Goal: Information Seeking & Learning: Find specific fact

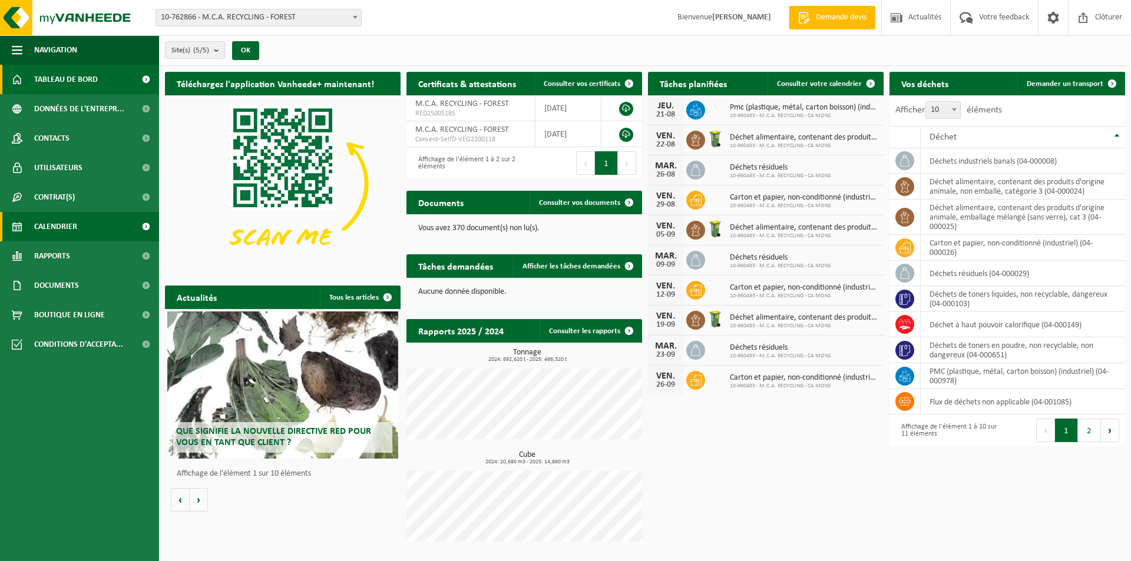
click at [74, 214] on span "Calendrier" at bounding box center [55, 226] width 43 height 29
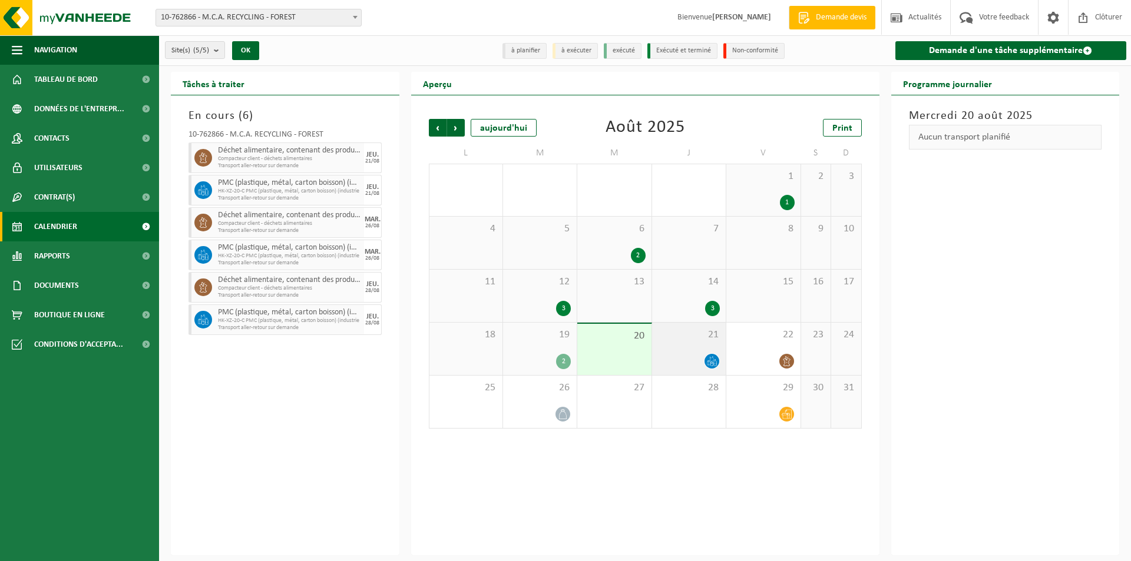
click at [715, 361] on icon at bounding box center [712, 361] width 10 height 10
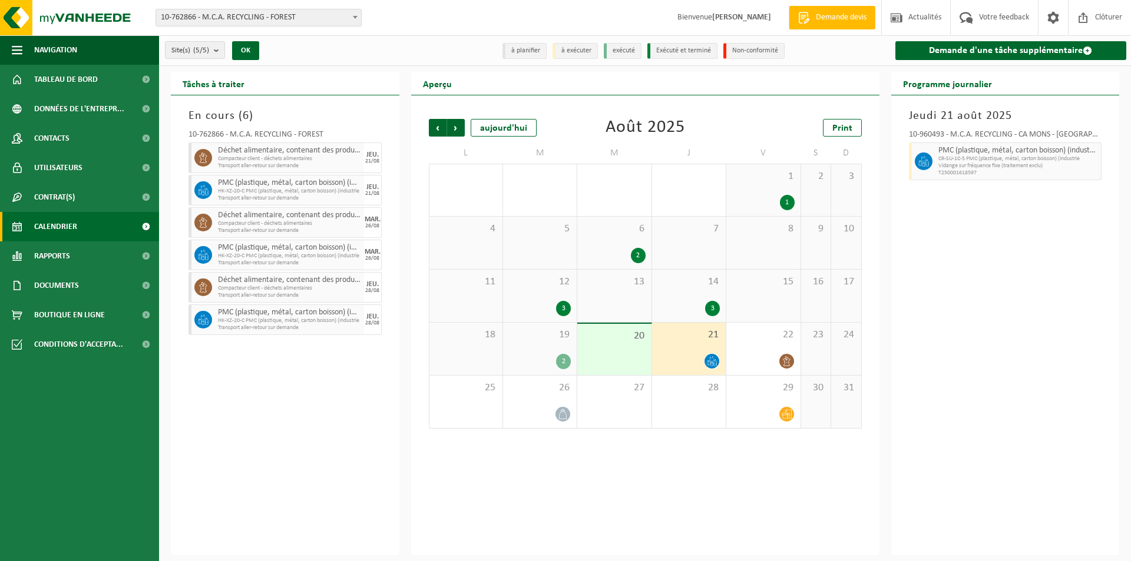
click at [566, 346] on div "19 2" at bounding box center [540, 349] width 74 height 52
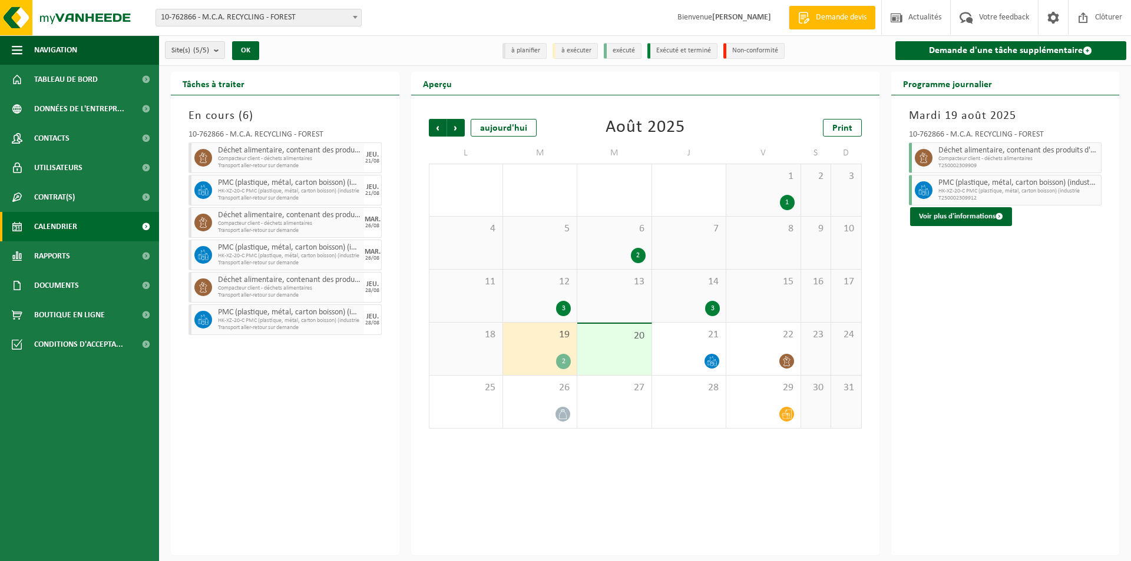
click at [611, 353] on div "20" at bounding box center [614, 349] width 74 height 51
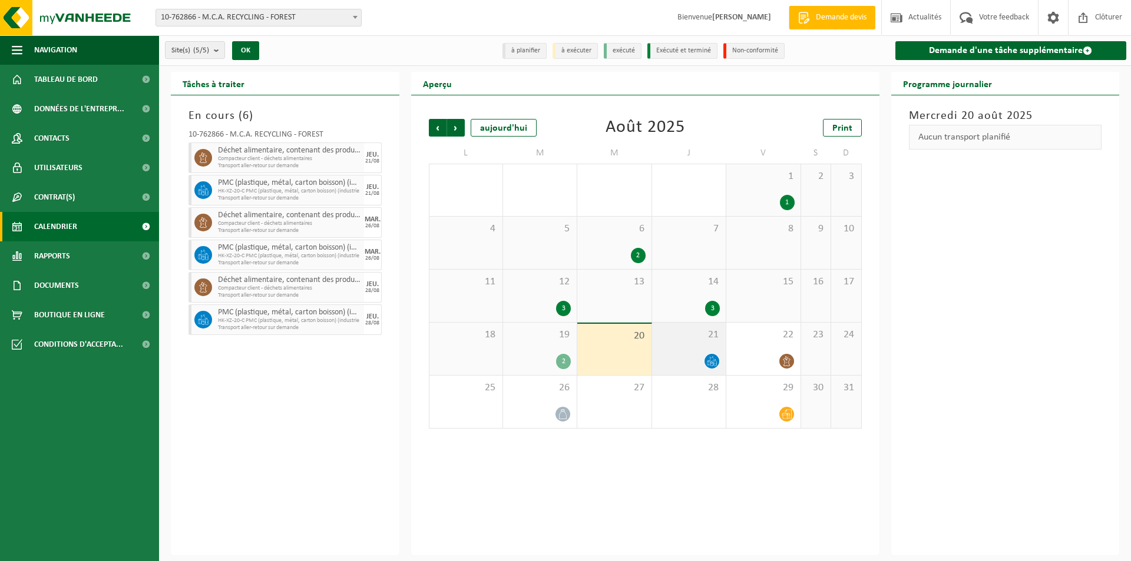
click at [688, 355] on div at bounding box center [689, 361] width 62 height 16
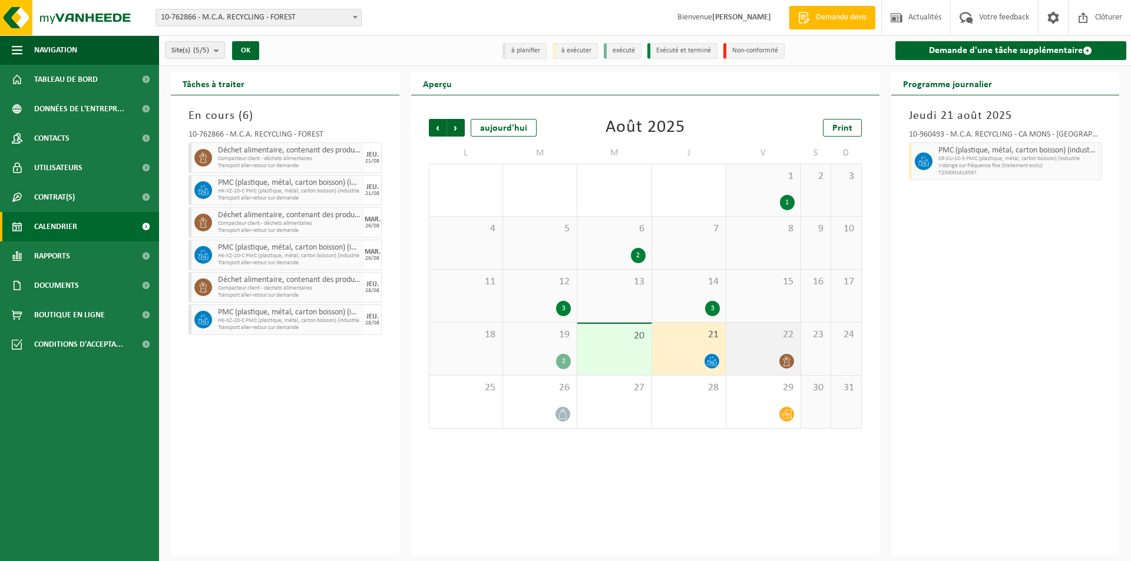
click at [743, 350] on div "22" at bounding box center [763, 349] width 74 height 52
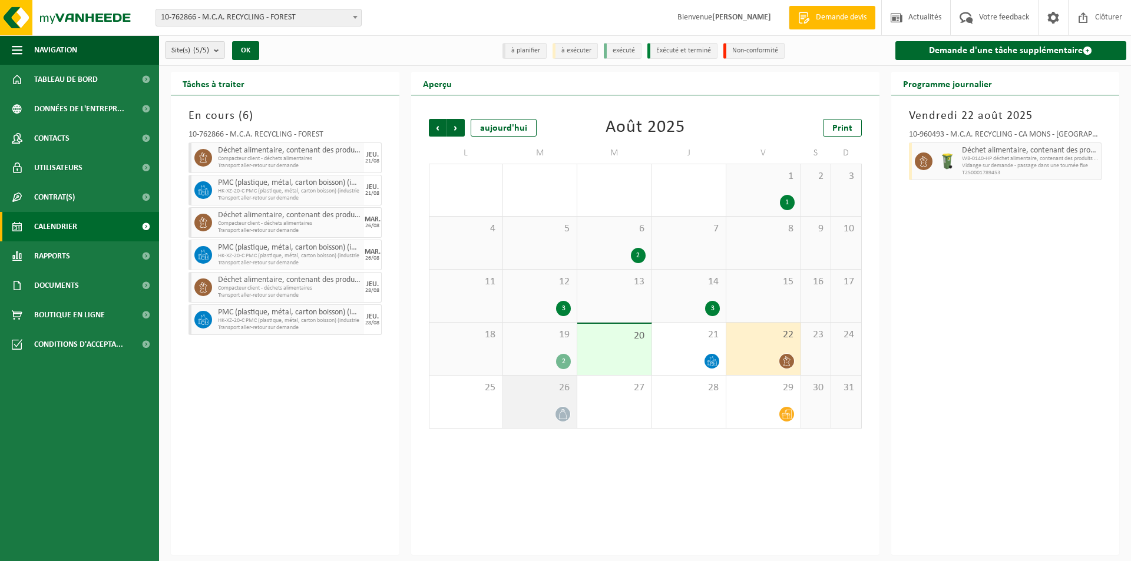
click at [552, 398] on div "26" at bounding box center [540, 402] width 74 height 52
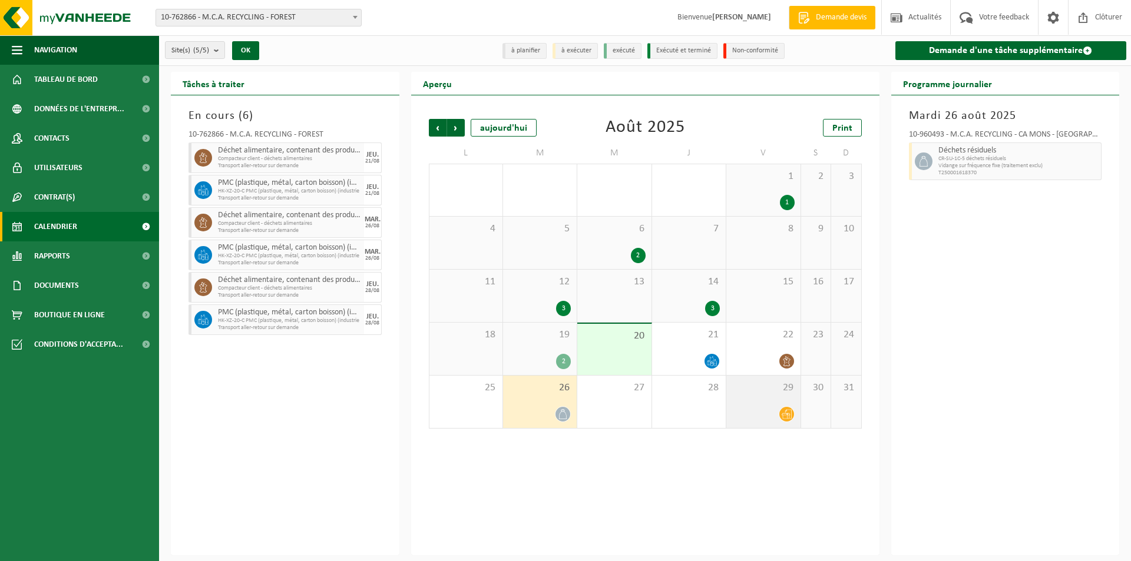
click at [763, 394] on div "29" at bounding box center [763, 402] width 74 height 52
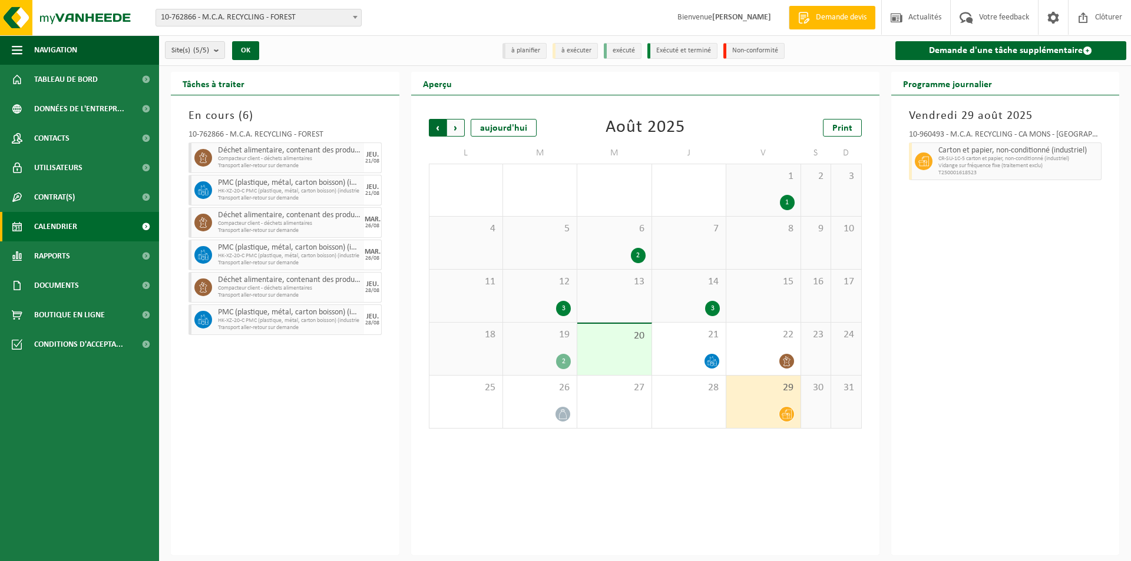
click at [455, 131] on span "Suivant" at bounding box center [456, 128] width 18 height 18
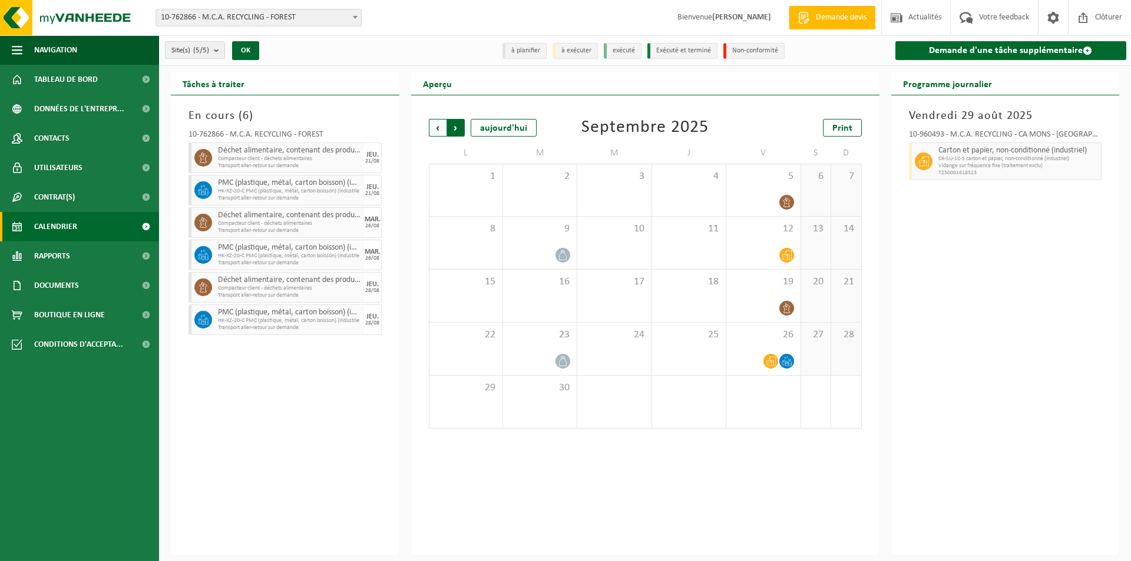
click at [432, 131] on span "Précédent" at bounding box center [438, 128] width 18 height 18
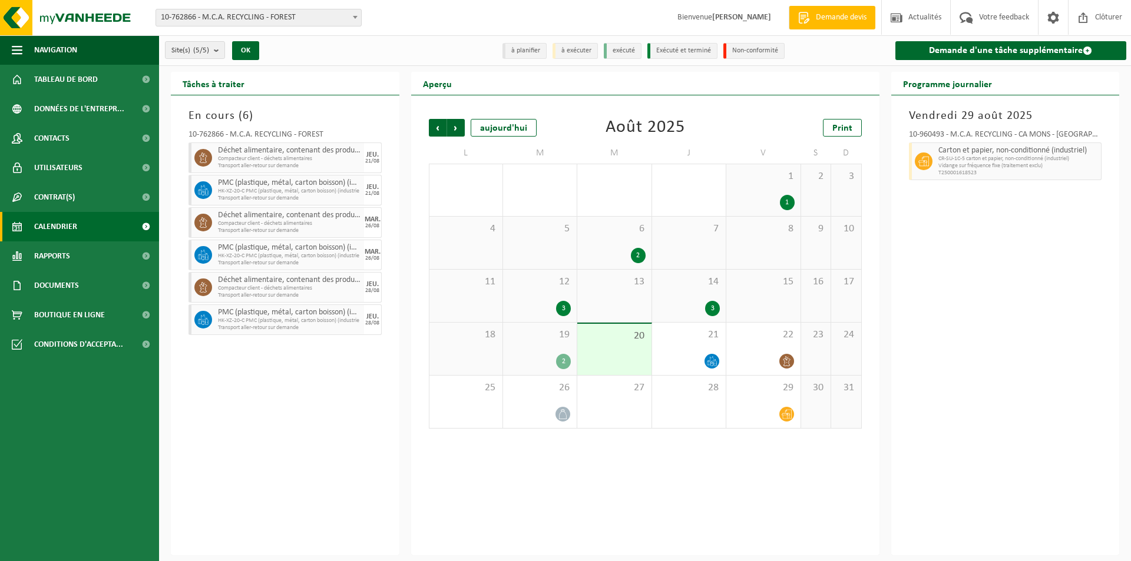
click at [565, 339] on span "19" at bounding box center [540, 335] width 62 height 13
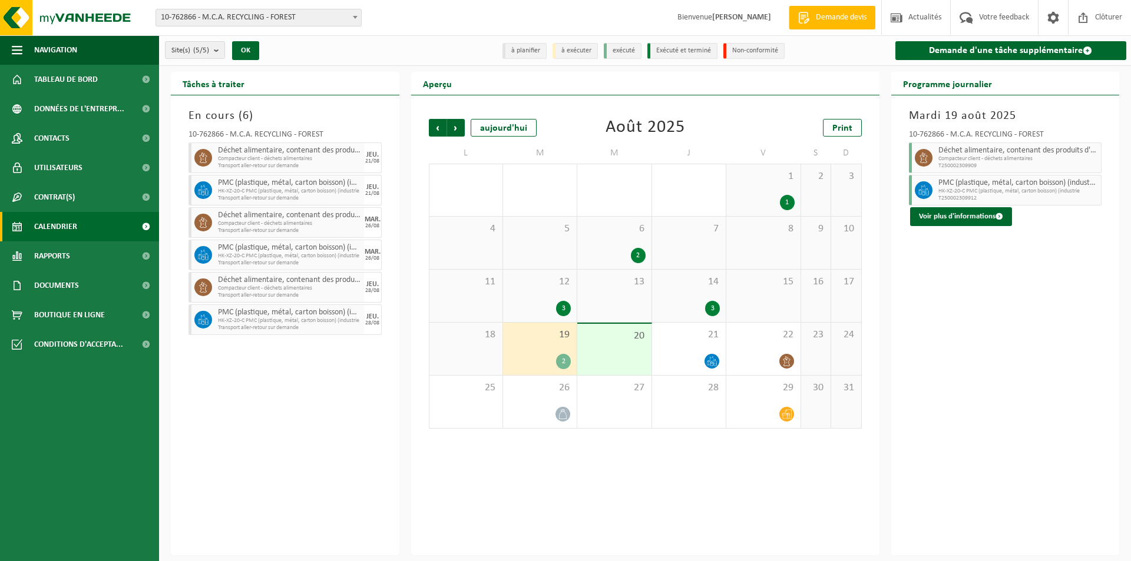
click at [686, 294] on div "14 3" at bounding box center [689, 296] width 74 height 52
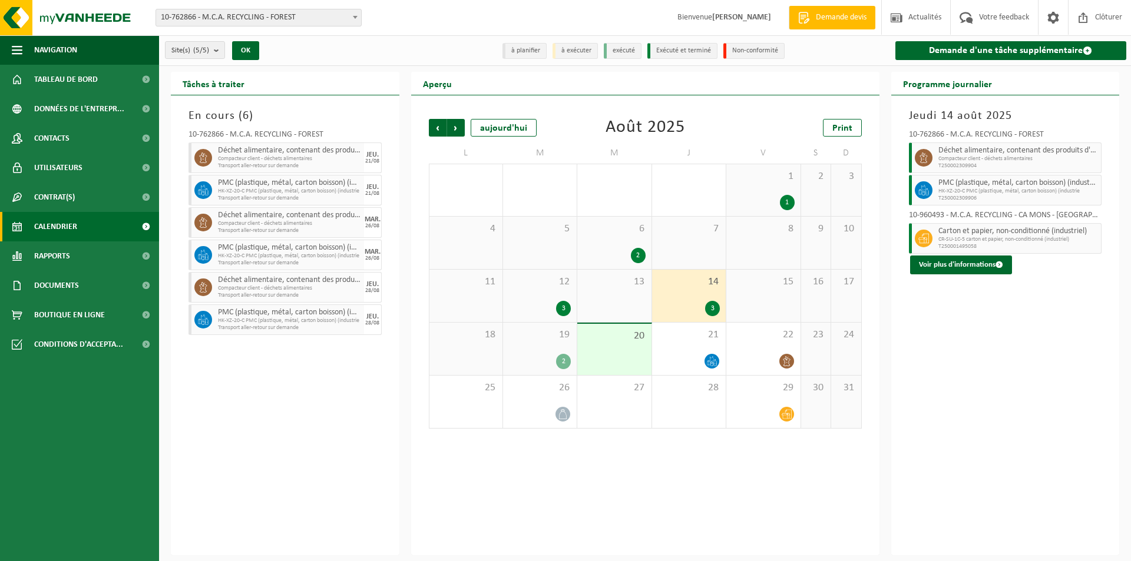
click at [508, 293] on div "12 3" at bounding box center [540, 296] width 74 height 52
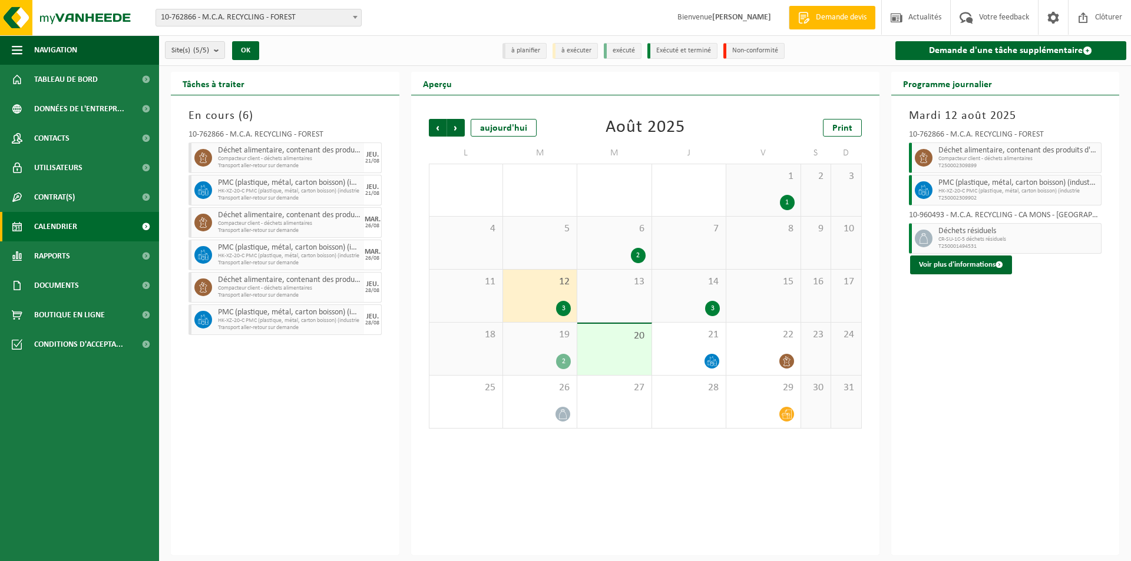
click at [531, 342] on div "19 2" at bounding box center [540, 349] width 74 height 52
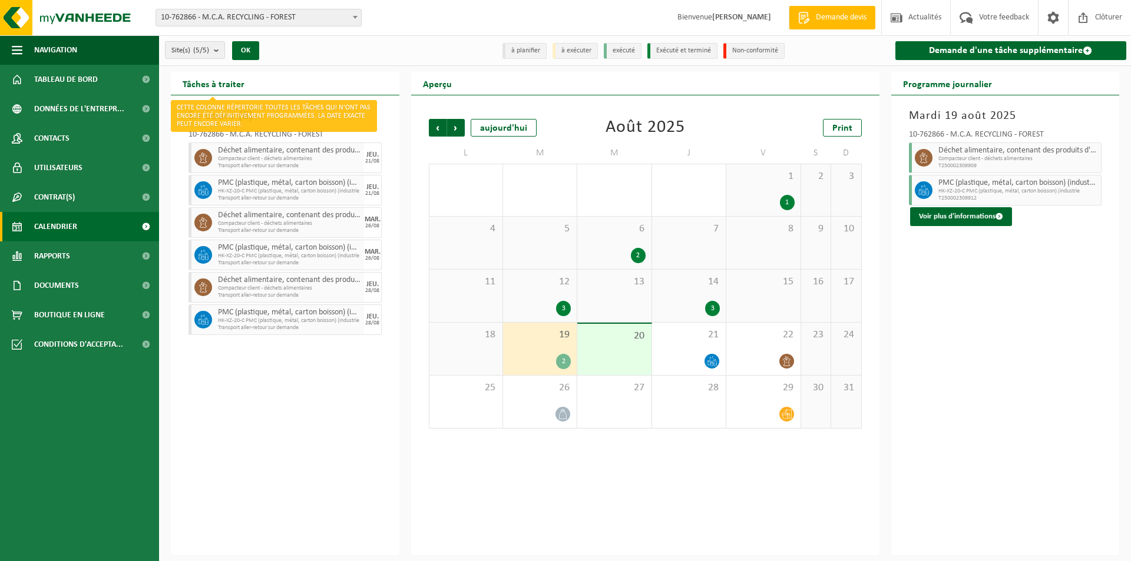
click at [224, 82] on h2 "Tâches à traiter" at bounding box center [213, 83] width 85 height 23
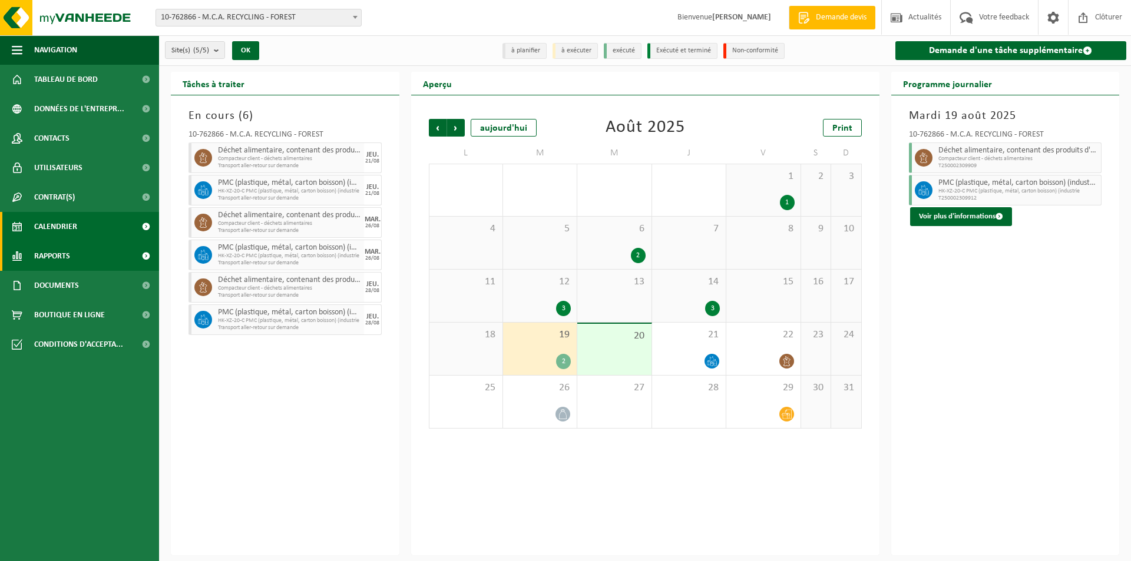
click at [70, 251] on span "Rapports" at bounding box center [52, 255] width 36 height 29
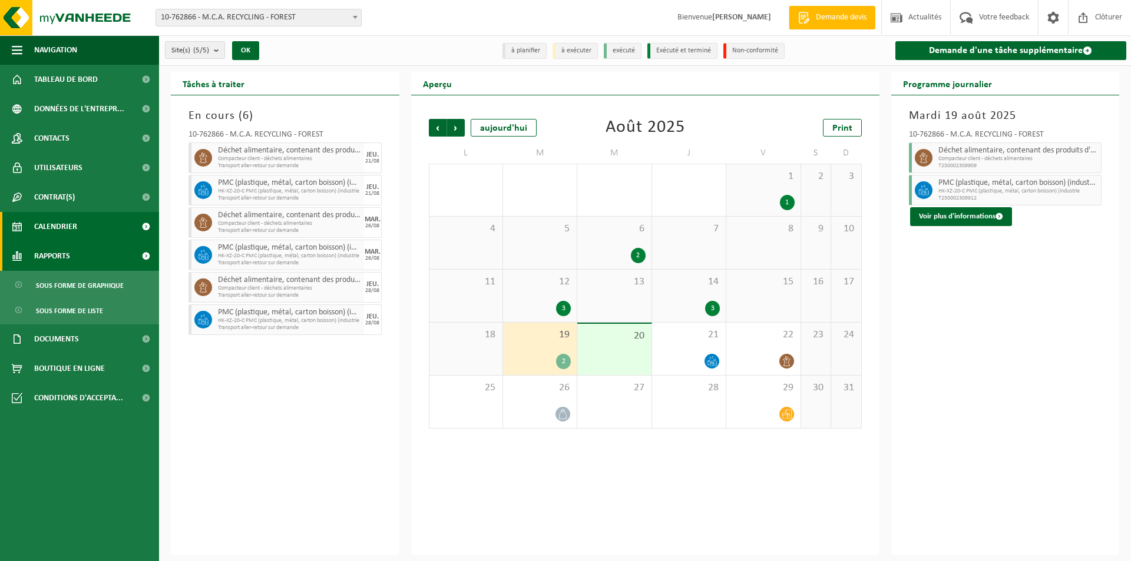
click at [70, 251] on span "Rapports" at bounding box center [52, 255] width 36 height 29
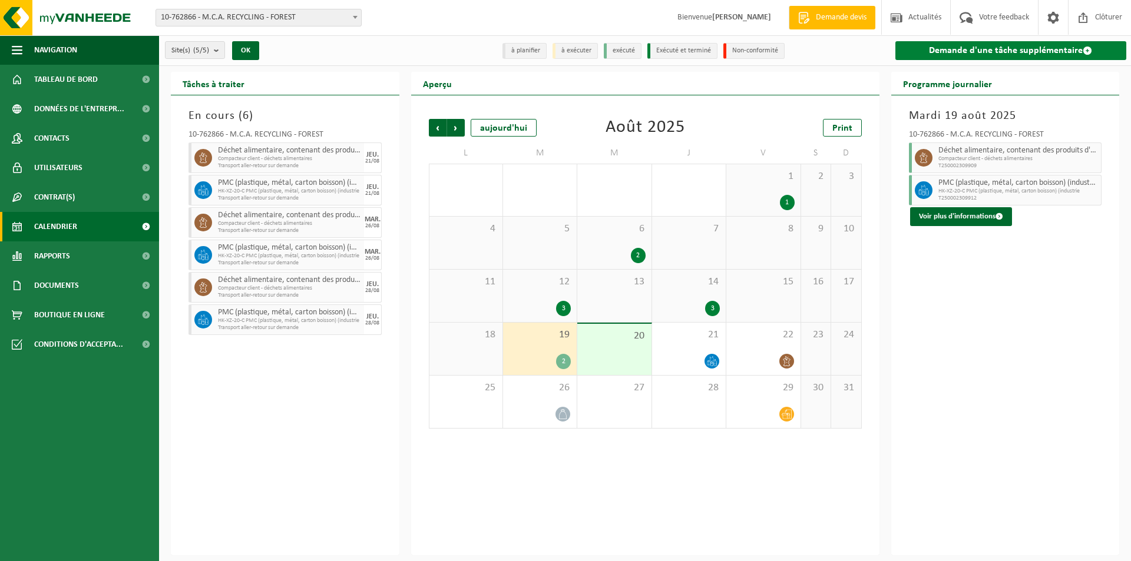
click at [1015, 55] on link "Demande d'une tâche supplémentaire" at bounding box center [1010, 50] width 231 height 19
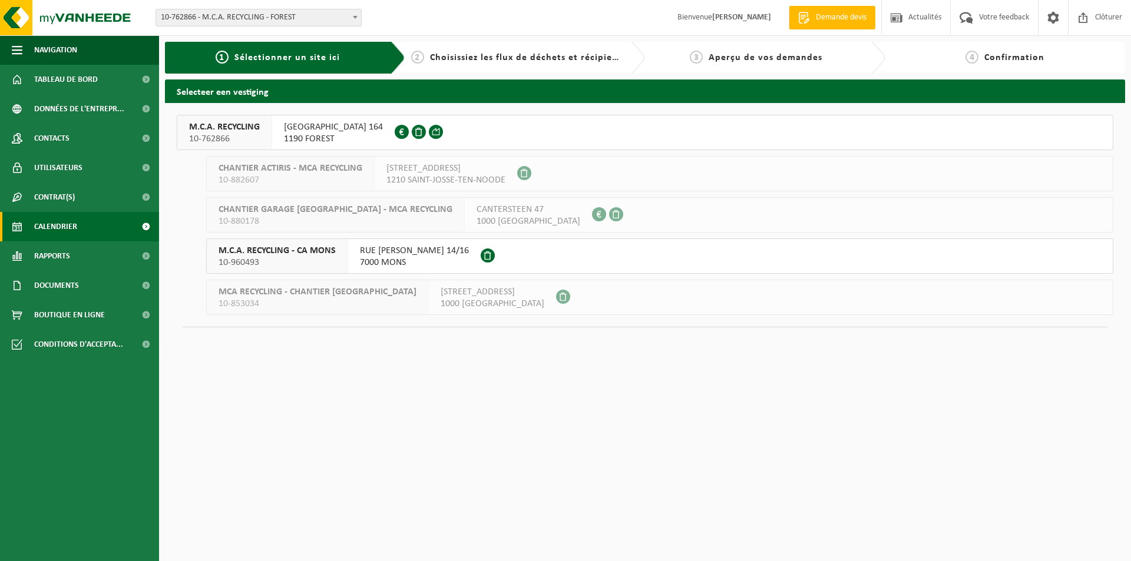
click at [47, 223] on span "Calendrier" at bounding box center [55, 226] width 43 height 29
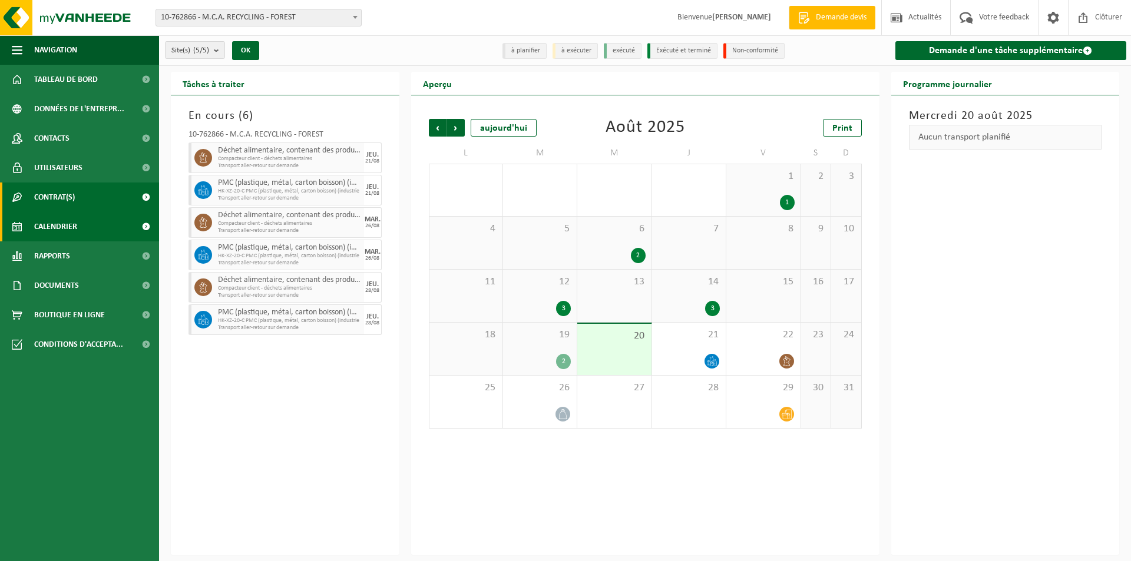
click at [57, 204] on span "Contrat(s)" at bounding box center [54, 197] width 41 height 29
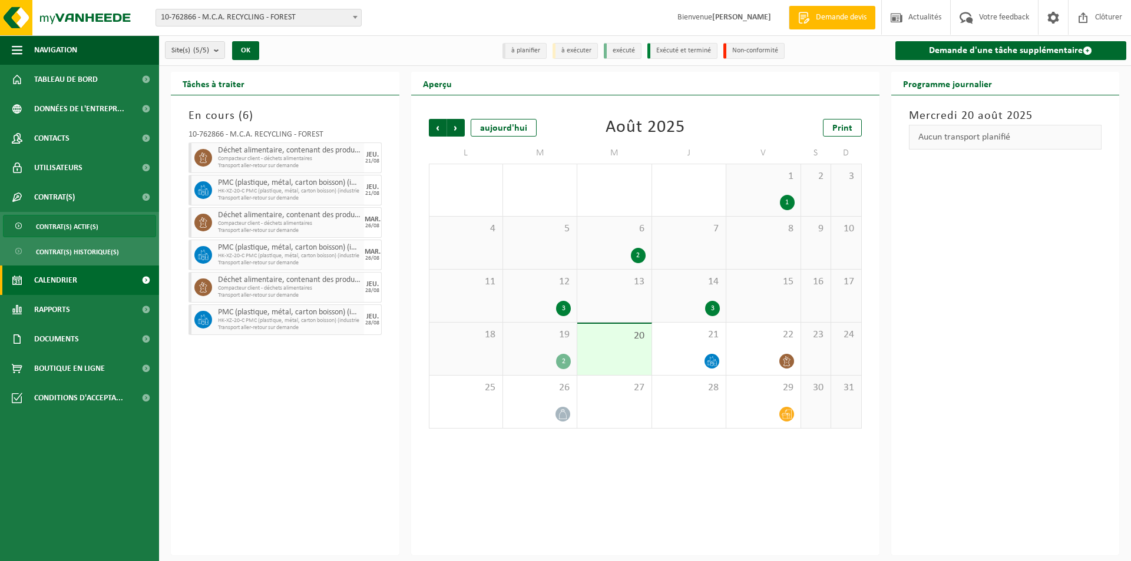
click at [59, 226] on span "Contrat(s) actif(s)" at bounding box center [67, 227] width 62 height 22
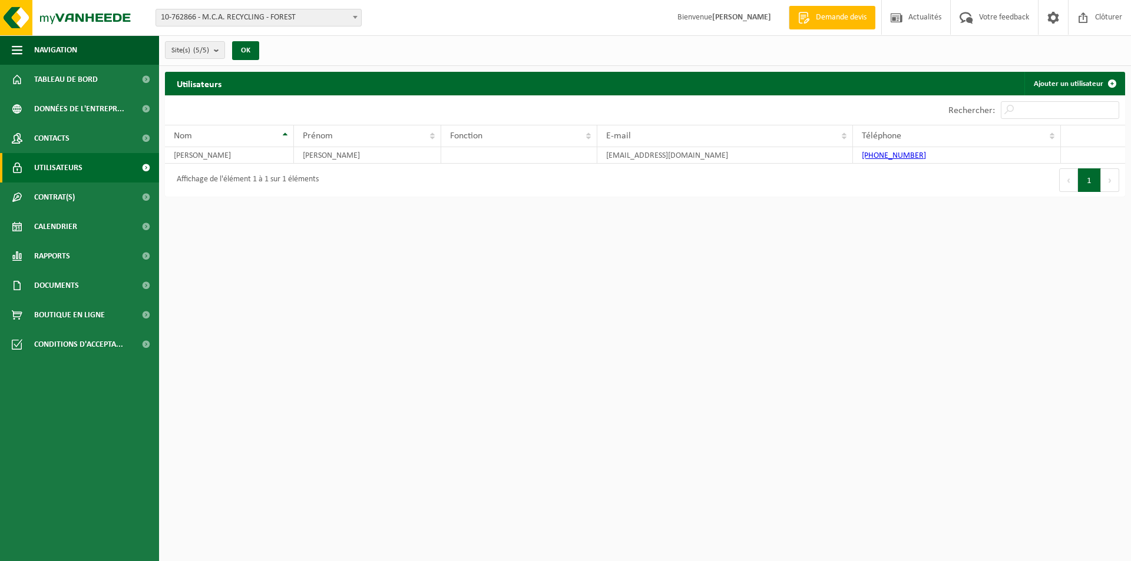
click at [80, 139] on link "Contacts" at bounding box center [79, 138] width 159 height 29
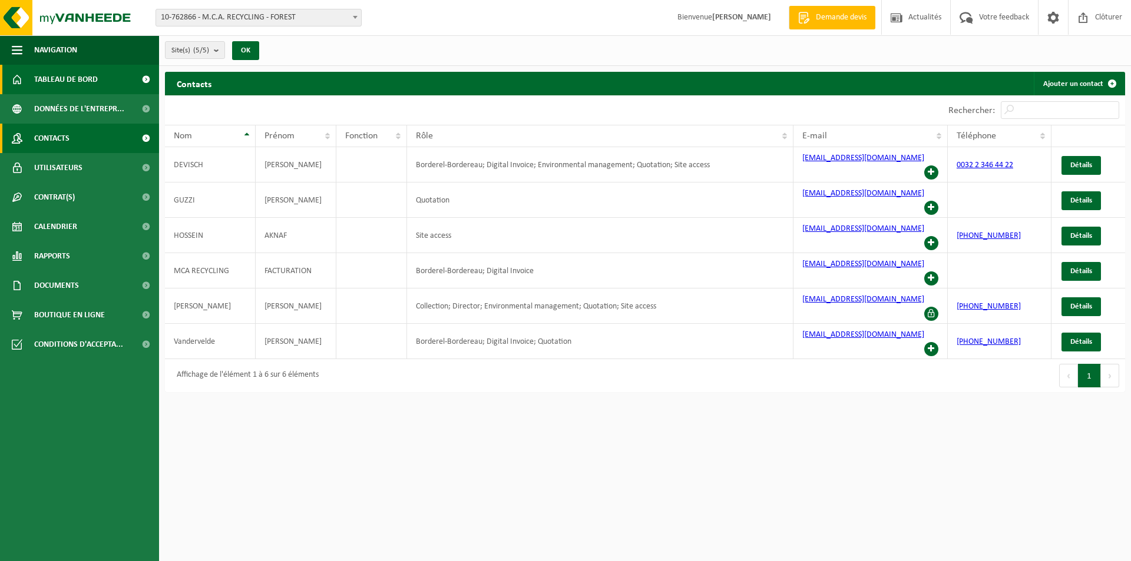
click at [77, 81] on span "Tableau de bord" at bounding box center [66, 79] width 64 height 29
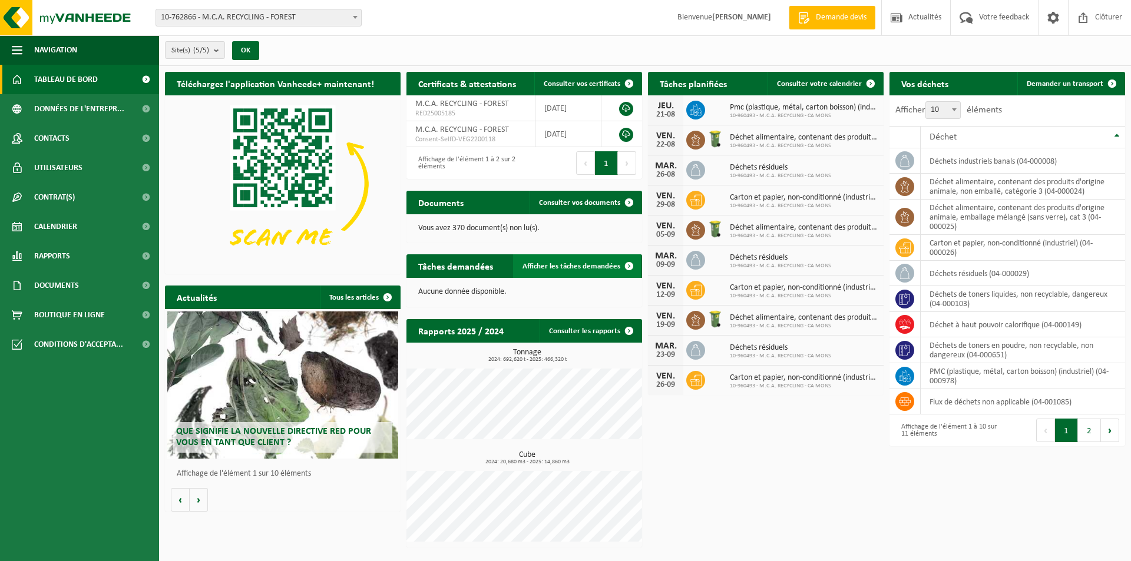
click at [567, 266] on span "Afficher les tâches demandées" at bounding box center [571, 267] width 98 height 8
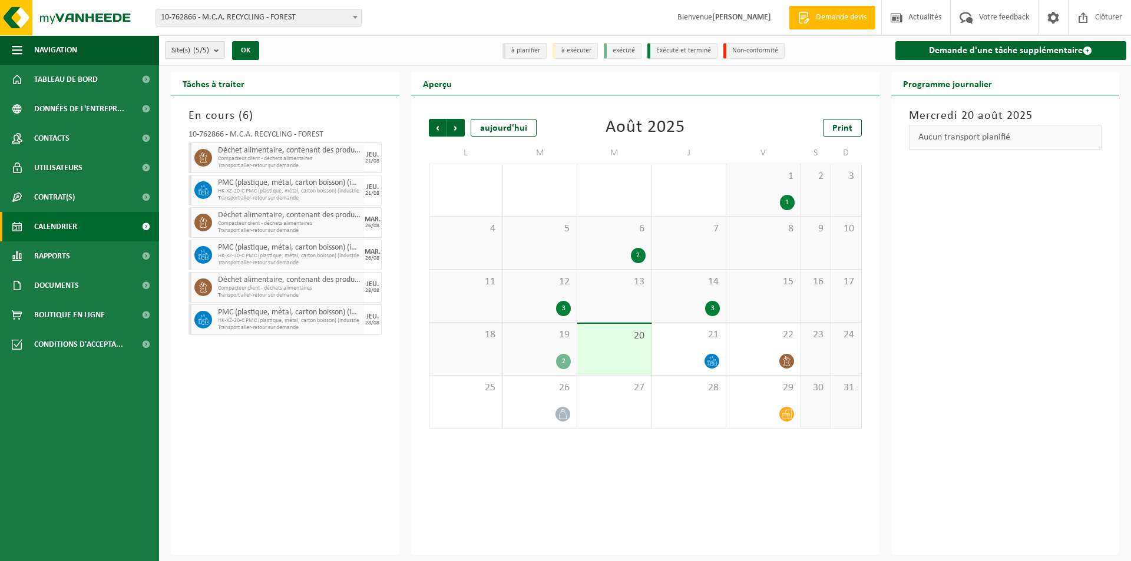
click at [561, 329] on span "19" at bounding box center [540, 335] width 62 height 13
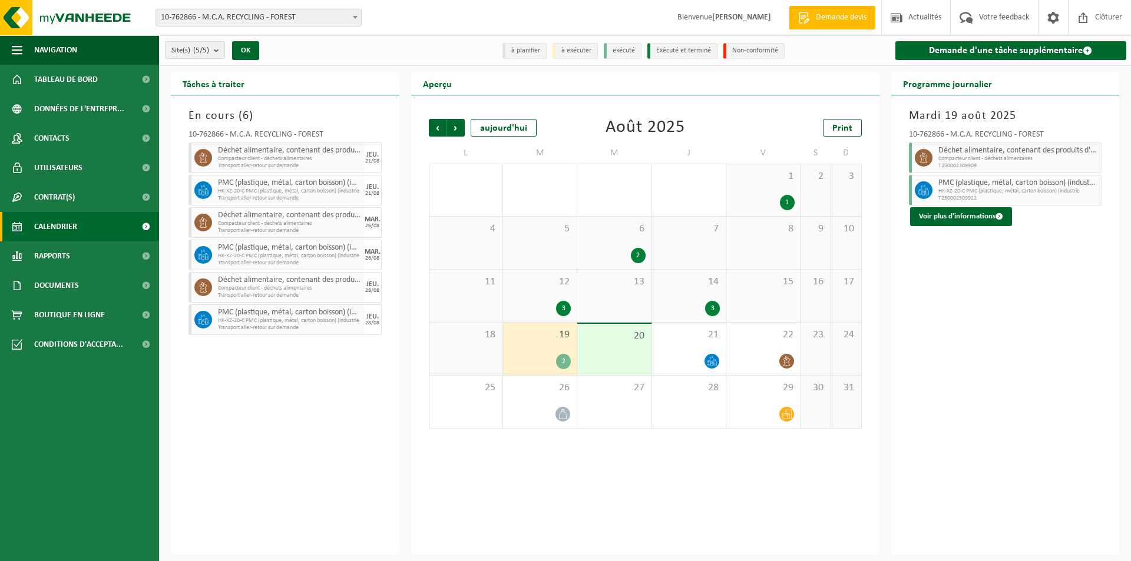
click at [595, 342] on div "20" at bounding box center [614, 349] width 74 height 51
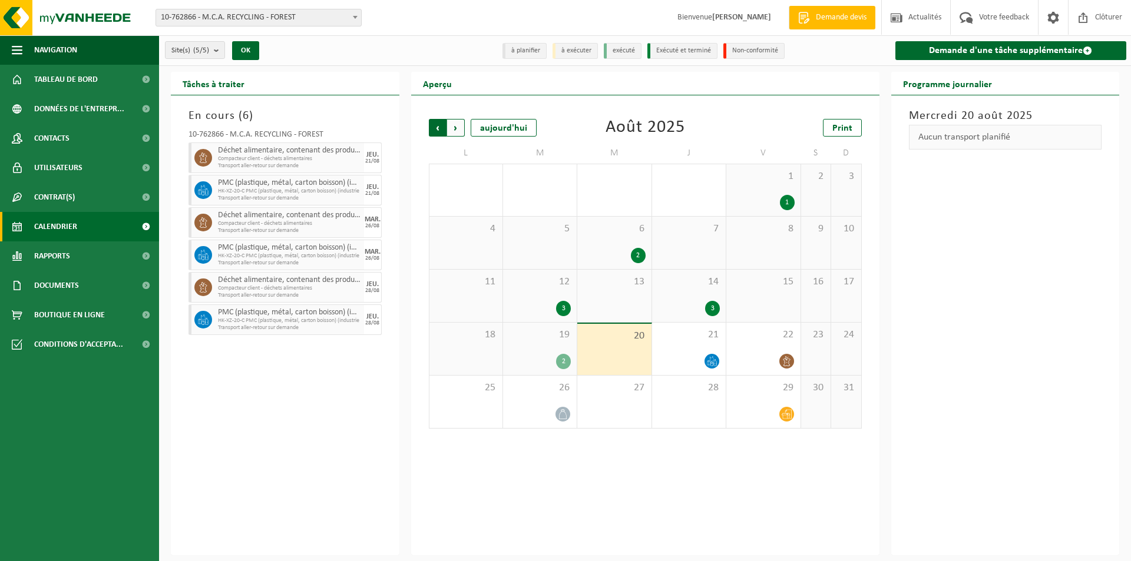
click at [453, 133] on span "Suivant" at bounding box center [456, 128] width 18 height 18
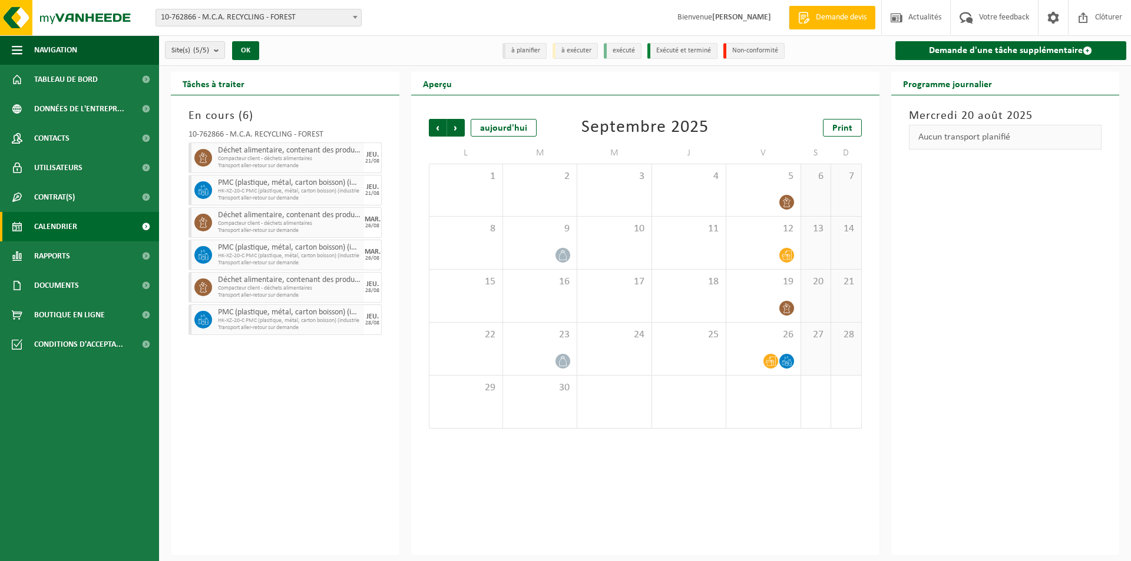
click at [453, 133] on span "Suivant" at bounding box center [456, 128] width 18 height 18
click at [439, 133] on span "Précédent" at bounding box center [438, 128] width 18 height 18
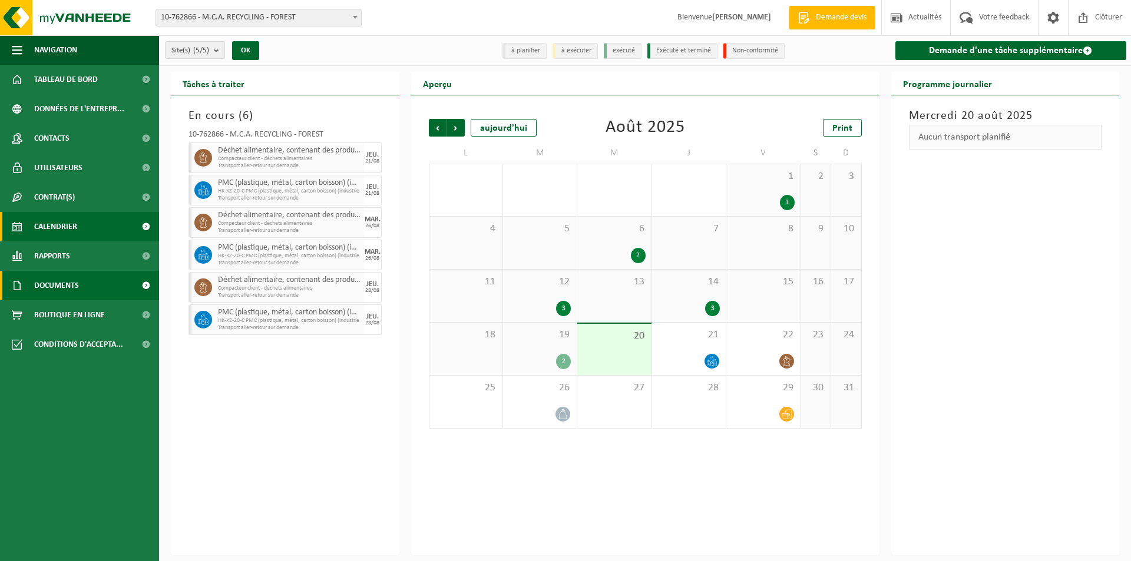
click at [107, 279] on link "Documents" at bounding box center [79, 285] width 159 height 29
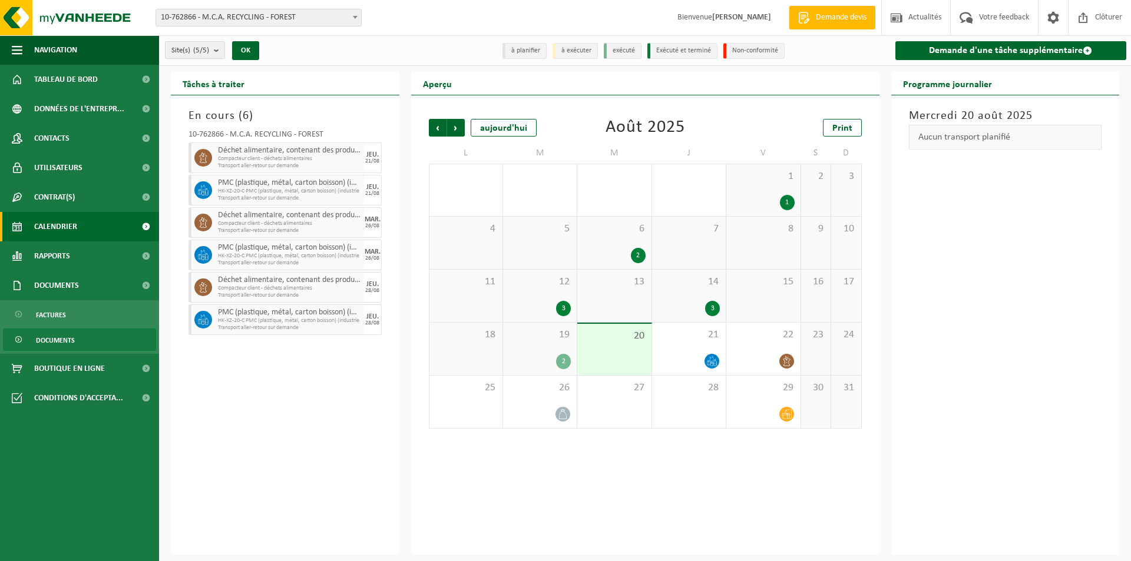
click at [88, 332] on link "Documents" at bounding box center [79, 340] width 153 height 22
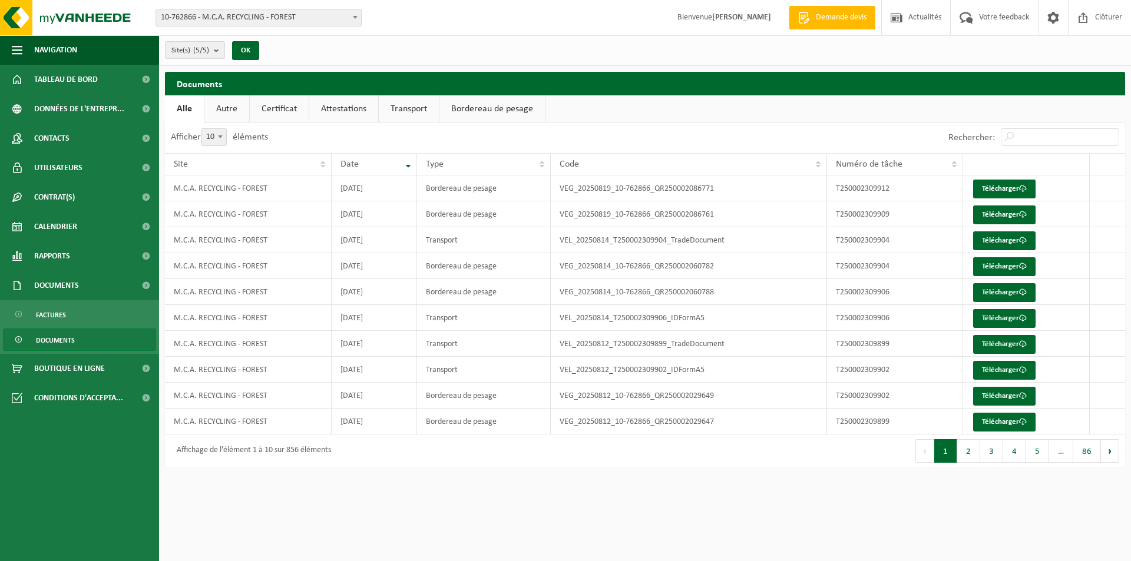
click at [91, 257] on link "Rapports" at bounding box center [79, 255] width 159 height 29
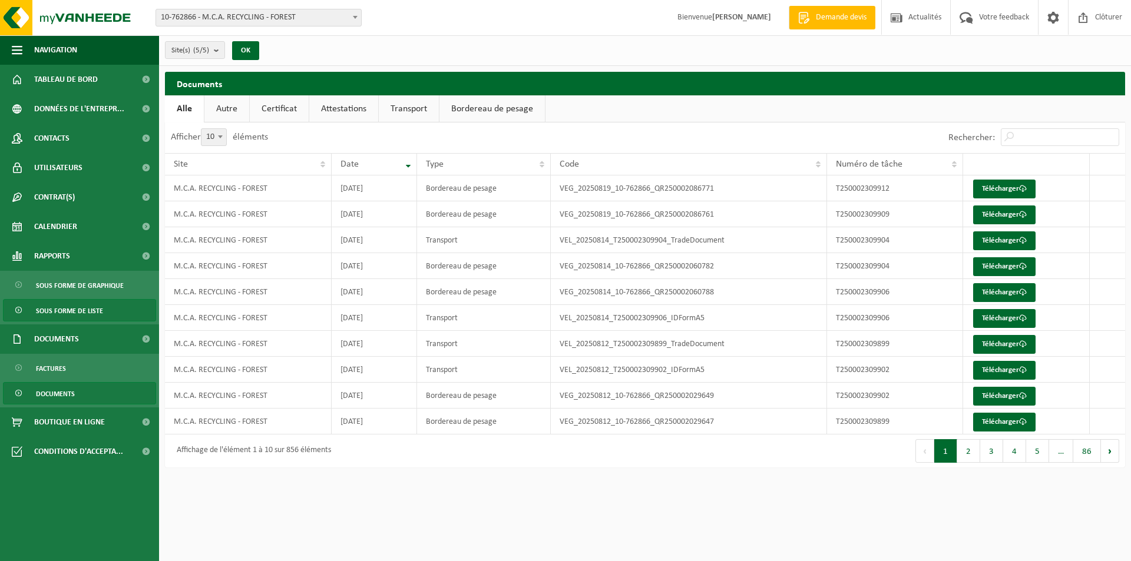
click at [86, 305] on span "Sous forme de liste" at bounding box center [69, 311] width 67 height 22
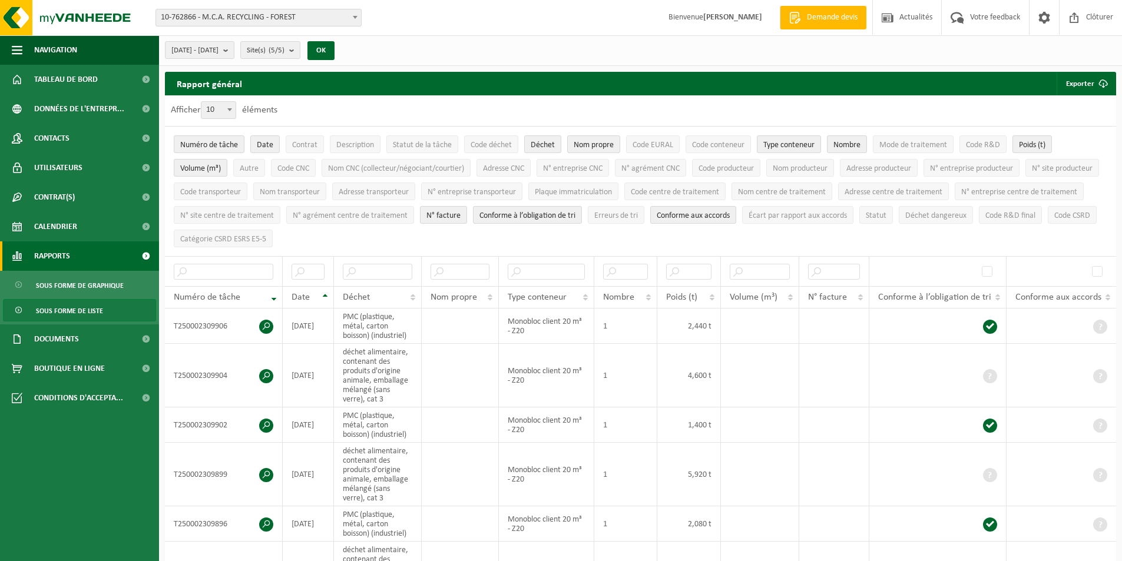
click at [105, 243] on link "Rapports" at bounding box center [79, 255] width 159 height 29
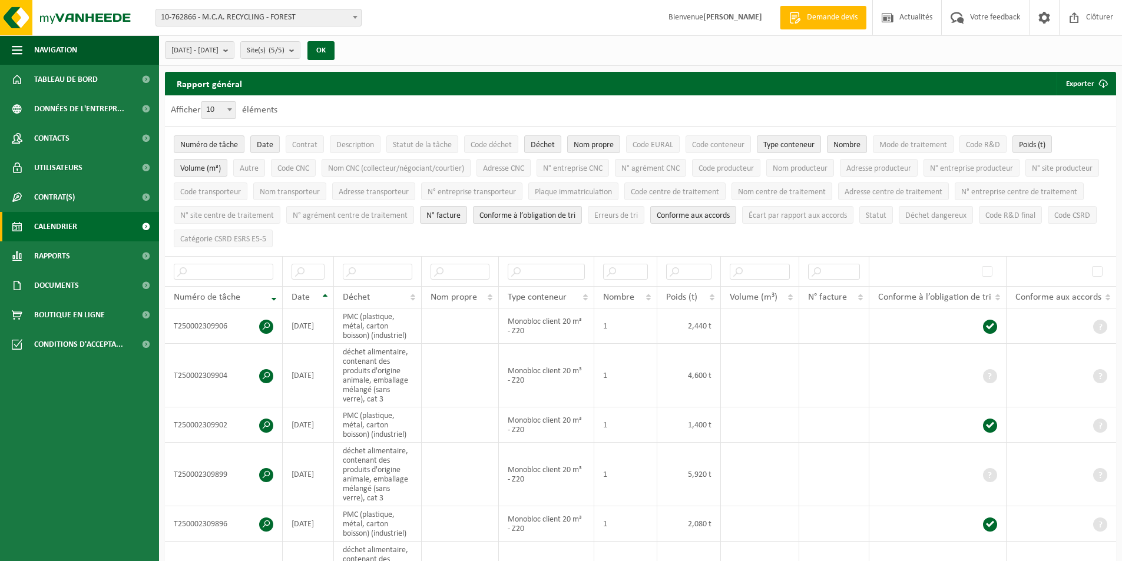
click at [102, 224] on link "Calendrier" at bounding box center [79, 226] width 159 height 29
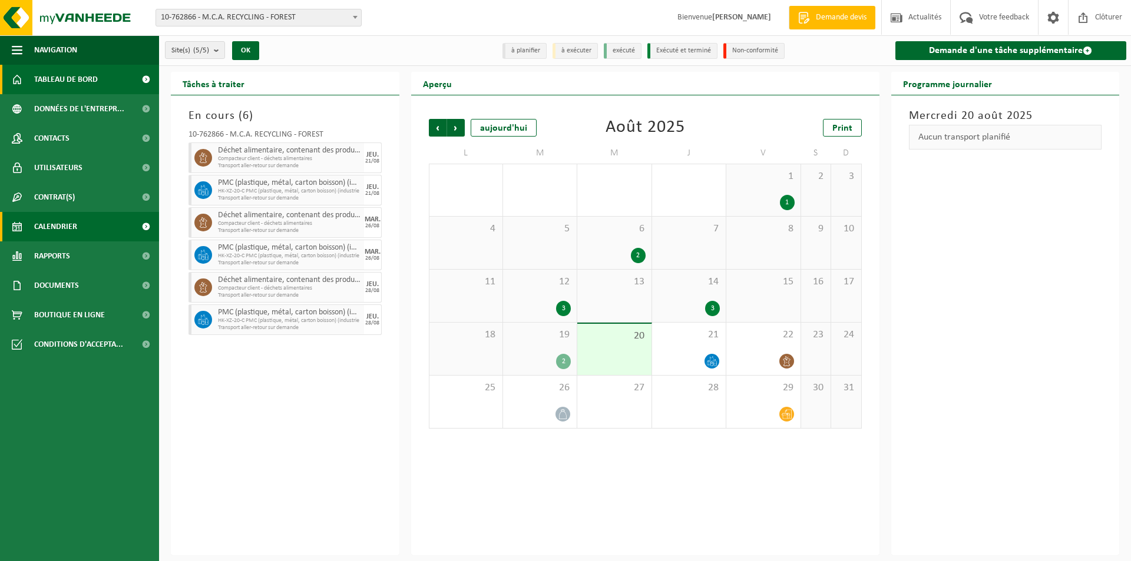
click at [101, 74] on link "Tableau de bord" at bounding box center [79, 79] width 159 height 29
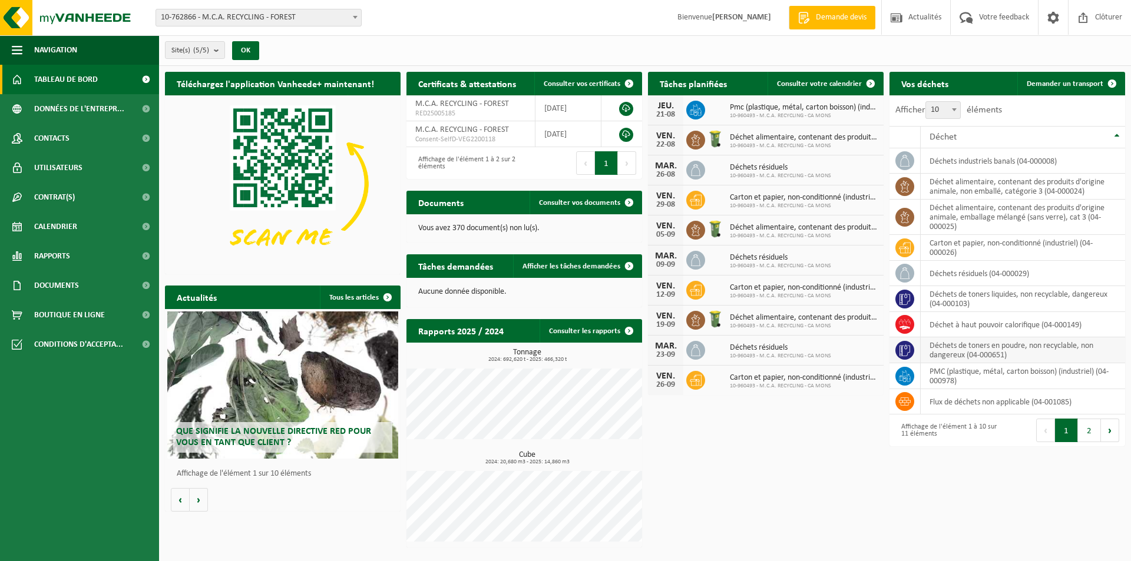
click at [1028, 350] on td "déchets de toners en poudre, non recyclable, non dangereux (04-000651)" at bounding box center [1023, 350] width 204 height 26
click at [936, 357] on td "déchets de toners en poudre, non recyclable, non dangereux (04-000651)" at bounding box center [1023, 350] width 204 height 26
click at [913, 349] on span at bounding box center [904, 350] width 19 height 19
click at [937, 350] on td "déchets de toners en poudre, non recyclable, non dangereux (04-000651)" at bounding box center [1023, 350] width 204 height 26
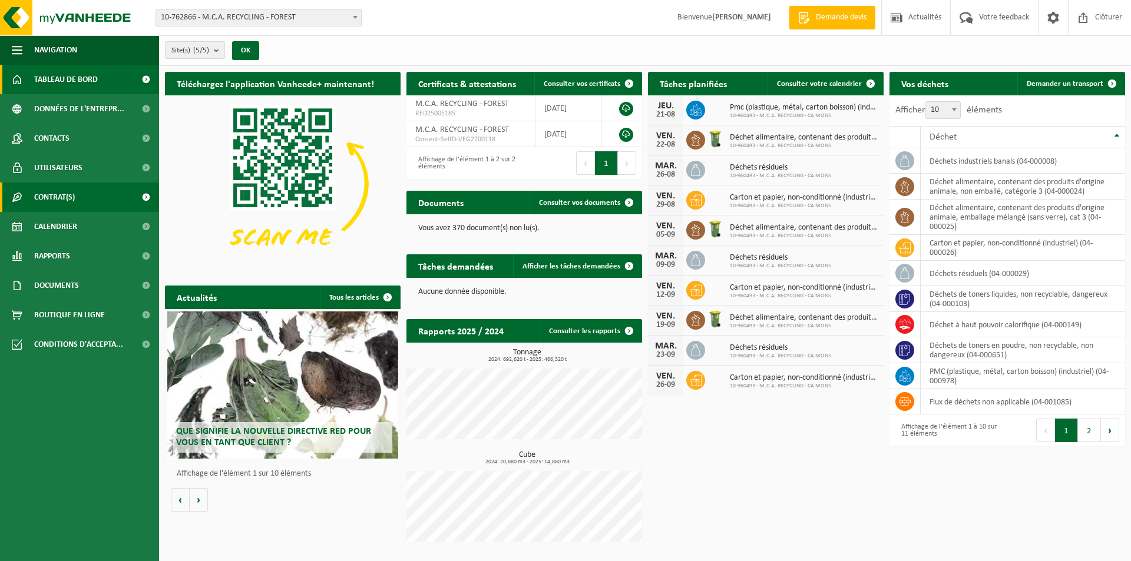
click at [52, 207] on span "Contrat(s)" at bounding box center [54, 197] width 41 height 29
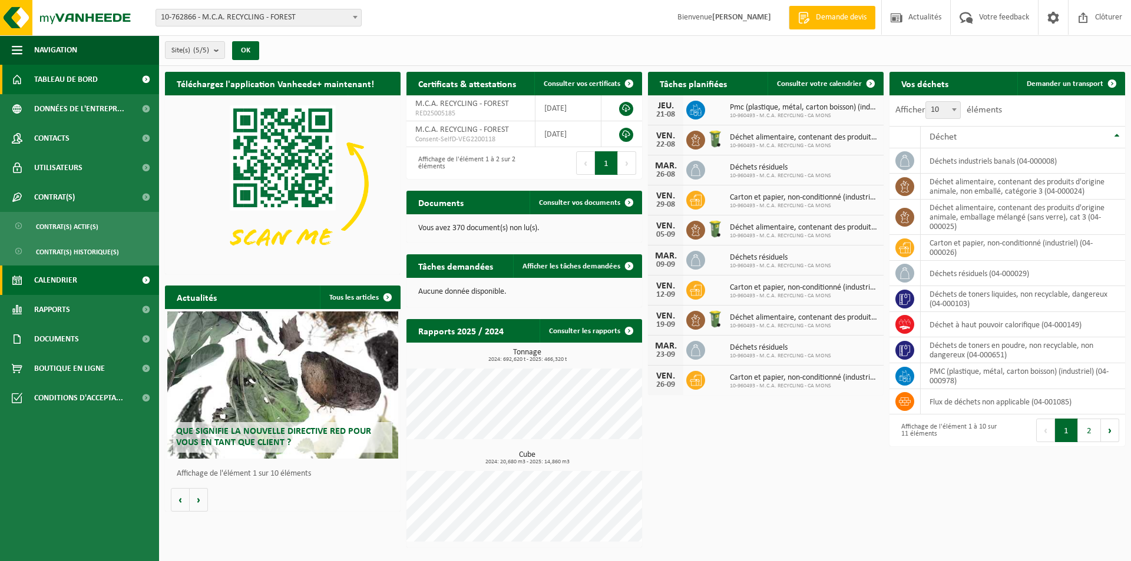
click at [62, 282] on span "Calendrier" at bounding box center [55, 280] width 43 height 29
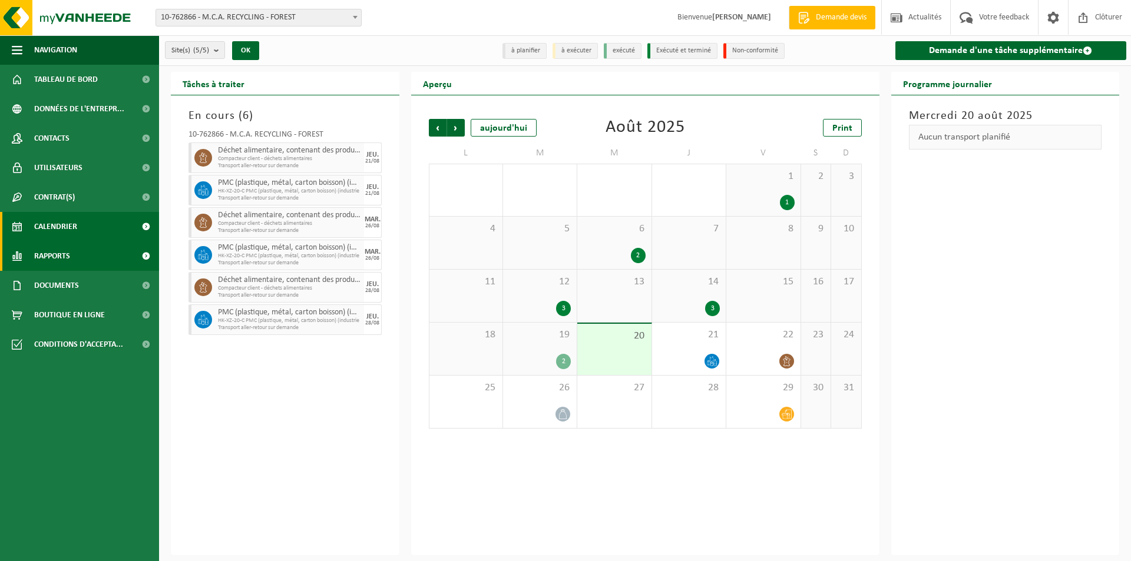
click at [68, 254] on span "Rapports" at bounding box center [52, 255] width 36 height 29
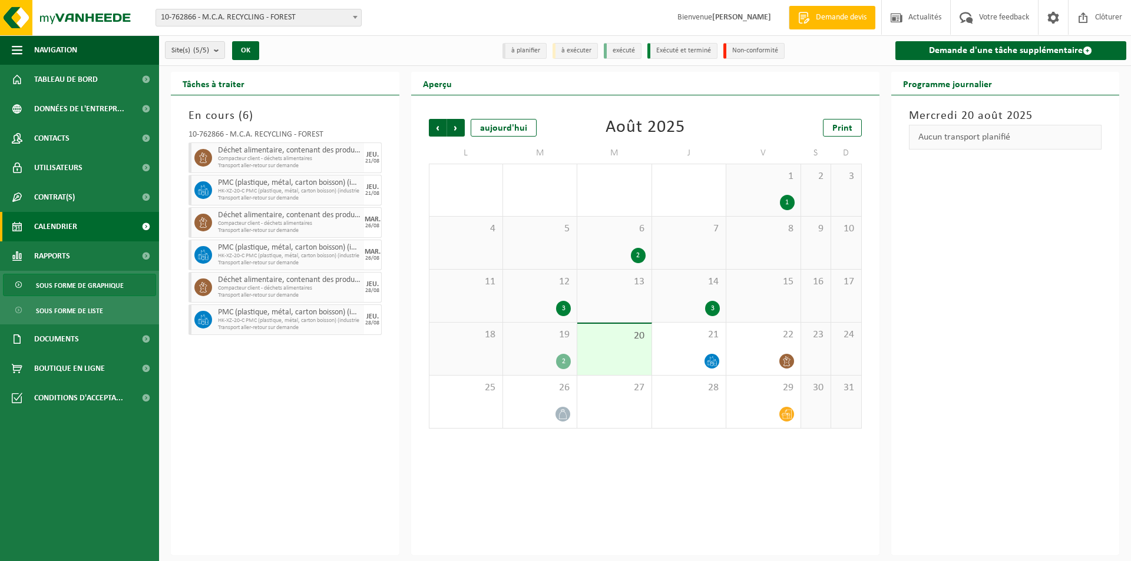
click at [80, 295] on span "Sous forme de graphique" at bounding box center [80, 285] width 88 height 22
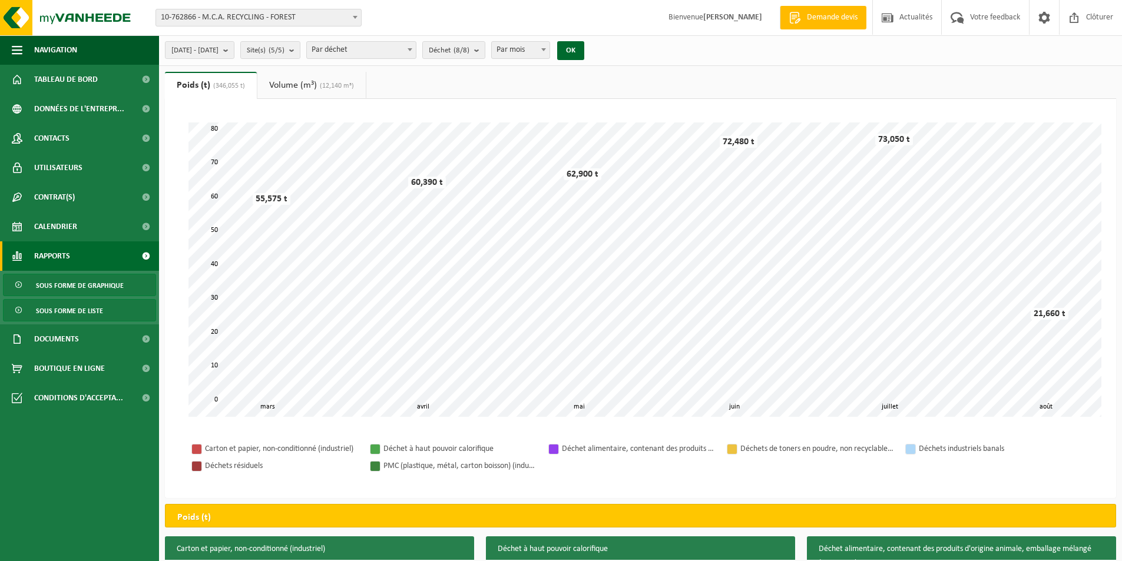
click at [82, 311] on span "Sous forme de liste" at bounding box center [69, 311] width 67 height 22
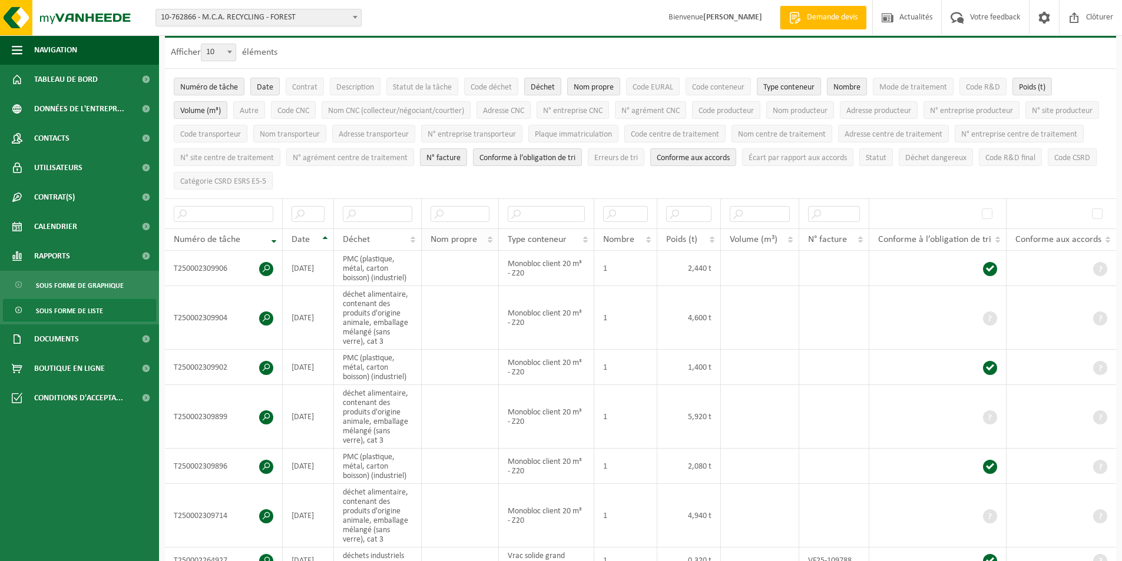
scroll to position [59, 0]
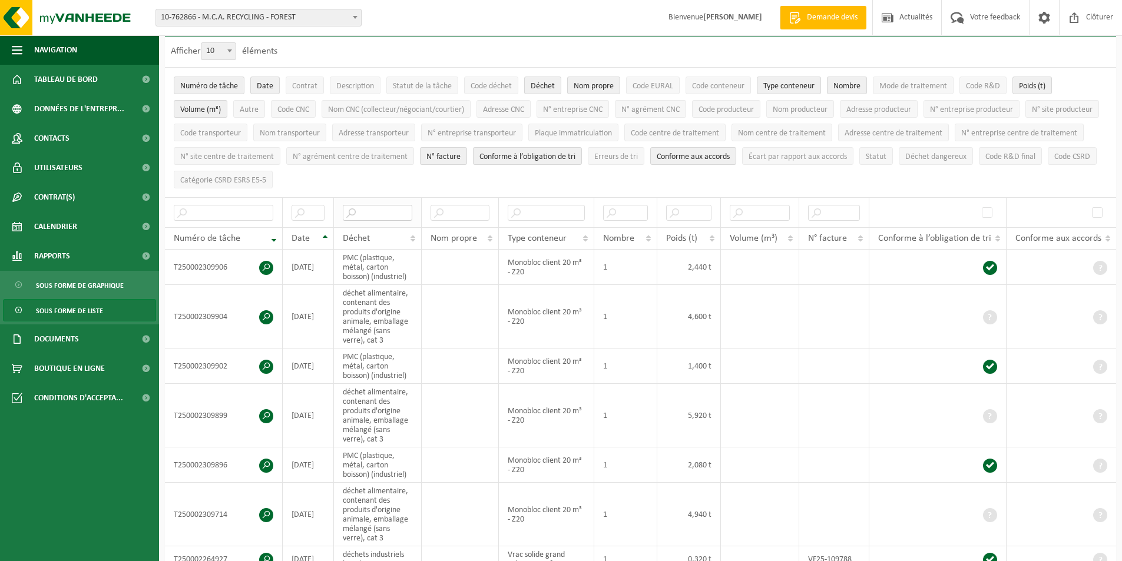
click at [373, 205] on input "text" at bounding box center [377, 213] width 69 height 16
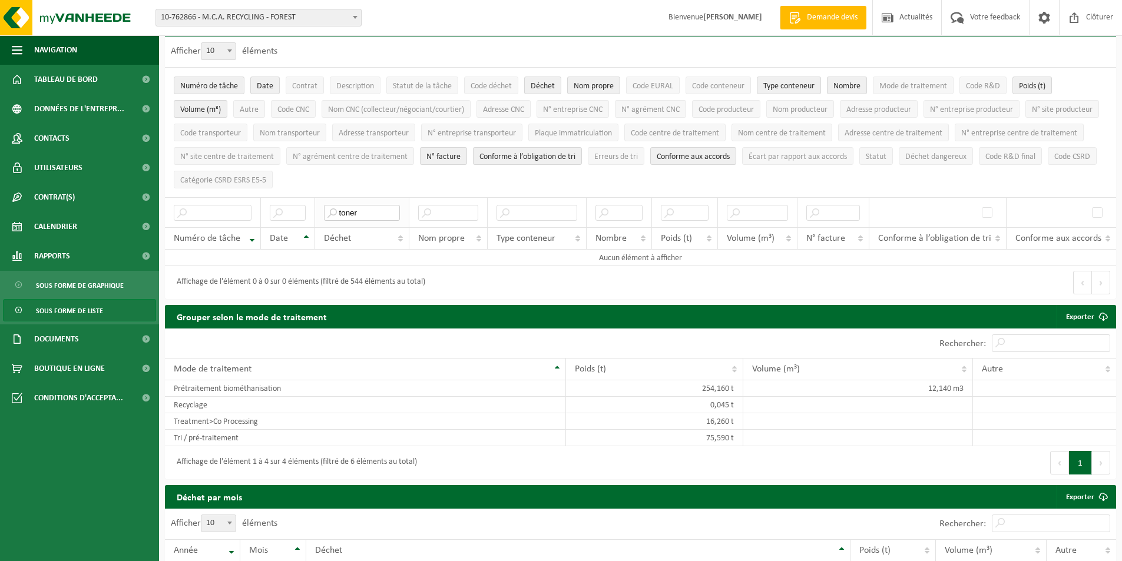
type input "toner"
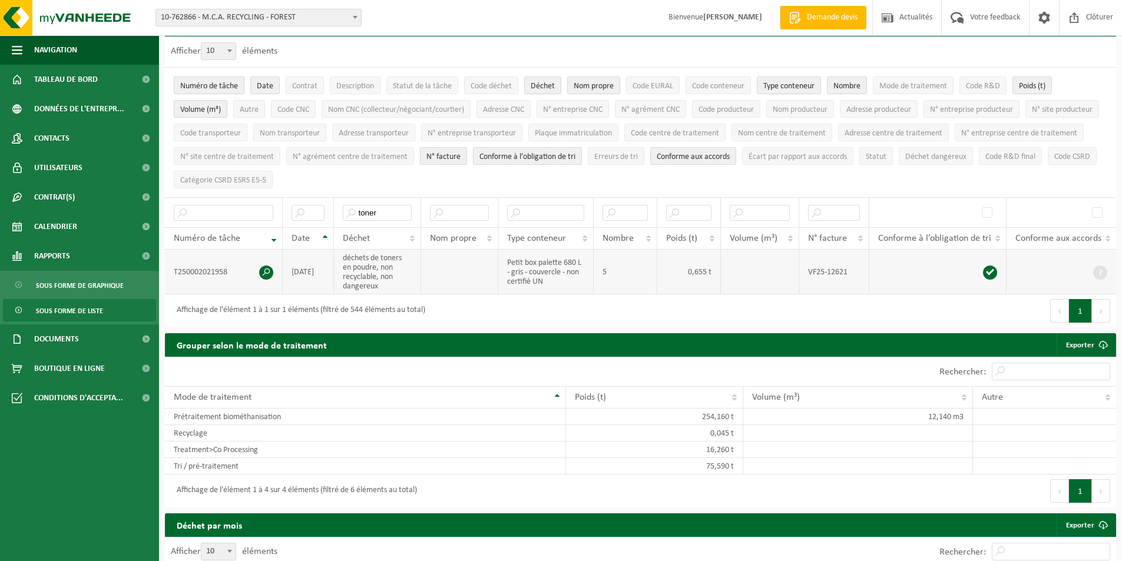
click at [261, 271] on span at bounding box center [266, 273] width 14 height 14
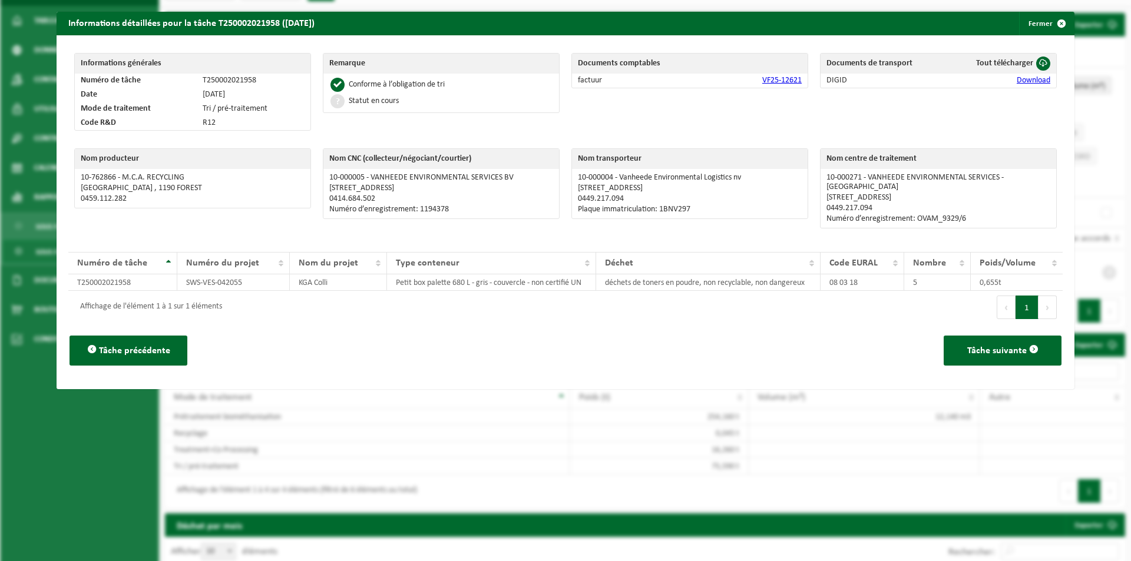
click at [350, 197] on p "0414.684.502" at bounding box center [441, 198] width 224 height 9
click at [429, 210] on p "Numéro d’enregistrement: 1194378" at bounding box center [441, 209] width 224 height 9
click at [956, 193] on p "[STREET_ADDRESS]" at bounding box center [938, 197] width 224 height 9
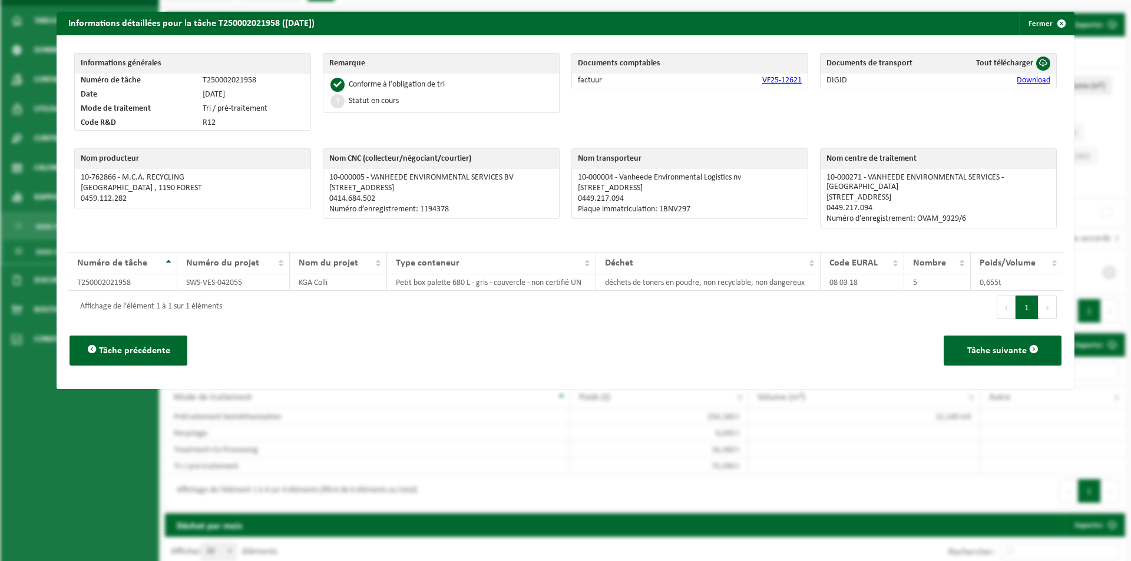
click at [956, 193] on p "[STREET_ADDRESS]" at bounding box center [938, 197] width 224 height 9
click at [949, 204] on p "0449.217.094" at bounding box center [938, 208] width 224 height 9
click at [862, 214] on p "Numéro d’enregistrement: OVAM_9329/6" at bounding box center [938, 218] width 224 height 9
click at [857, 204] on p "0449.217.094" at bounding box center [938, 208] width 224 height 9
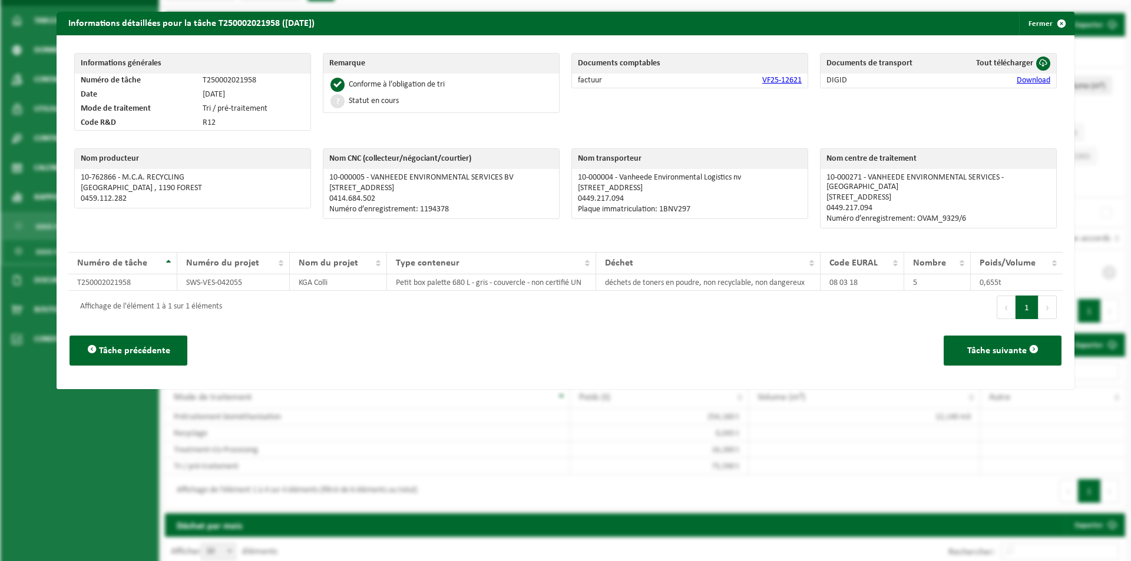
click at [889, 204] on td "10-000271 - VANHEEDE ENVIRONMENTAL SERVICES - RUMBEKE MOORSEELSESTEENWEG 32 , 8…" at bounding box center [938, 198] width 236 height 59
click at [954, 214] on p "Numéro d’enregistrement: OVAM_9329/6" at bounding box center [938, 218] width 224 height 9
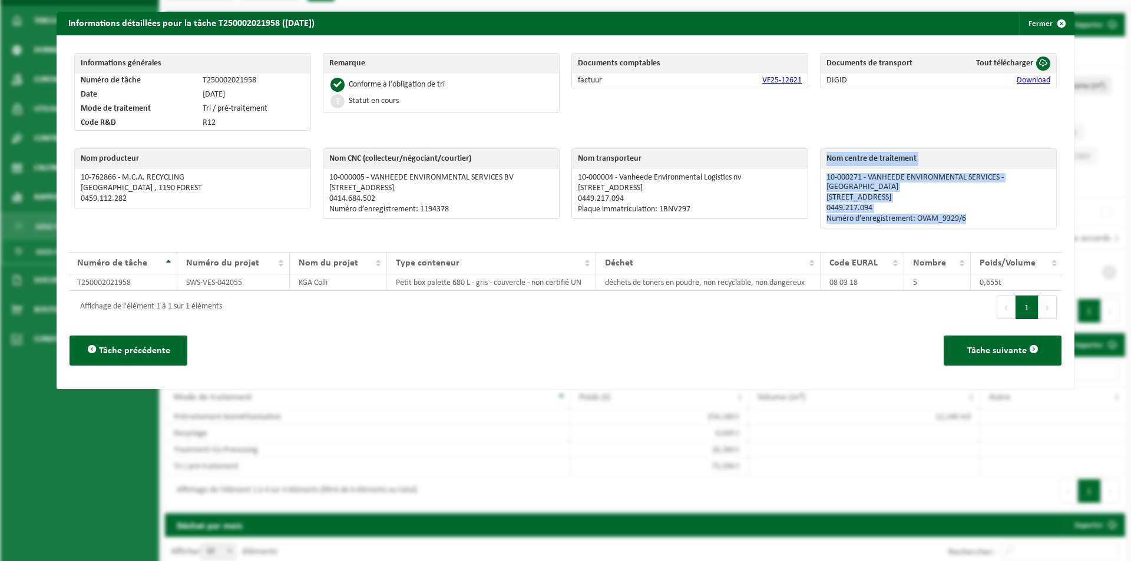
drag, startPoint x: 985, startPoint y: 210, endPoint x: 812, endPoint y: 158, distance: 181.1
click at [814, 158] on div "Nom centre de traitement 10-000271 - VANHEEDE ENVIRONMENTAL SERVICES - RUMBEKE …" at bounding box center [938, 192] width 249 height 98
copy div "Nom centre de traitement 10-000271 - VANHEEDE ENVIRONMENTAL SERVICES - RUMBEKE …"
click at [1060, 21] on span "button" at bounding box center [1061, 24] width 24 height 24
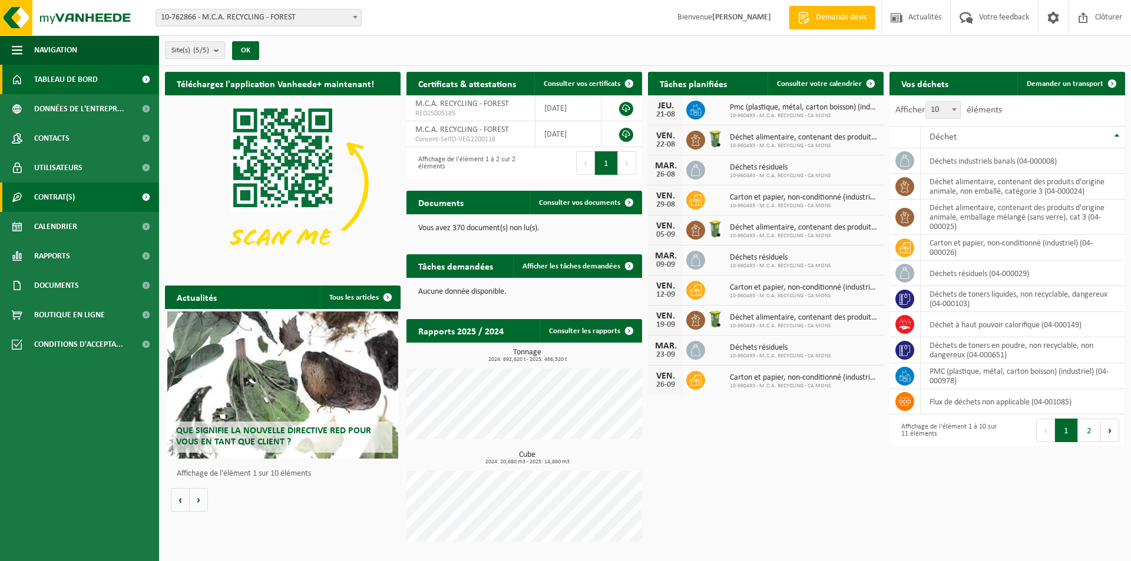
click at [51, 205] on span "Contrat(s)" at bounding box center [54, 197] width 41 height 29
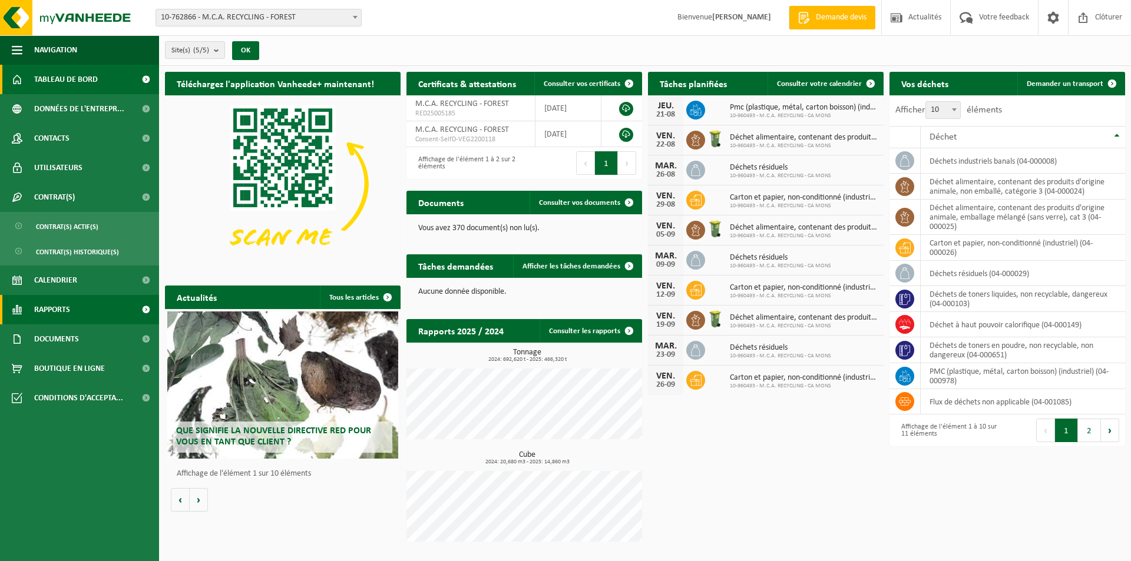
click at [57, 302] on span "Rapports" at bounding box center [52, 309] width 36 height 29
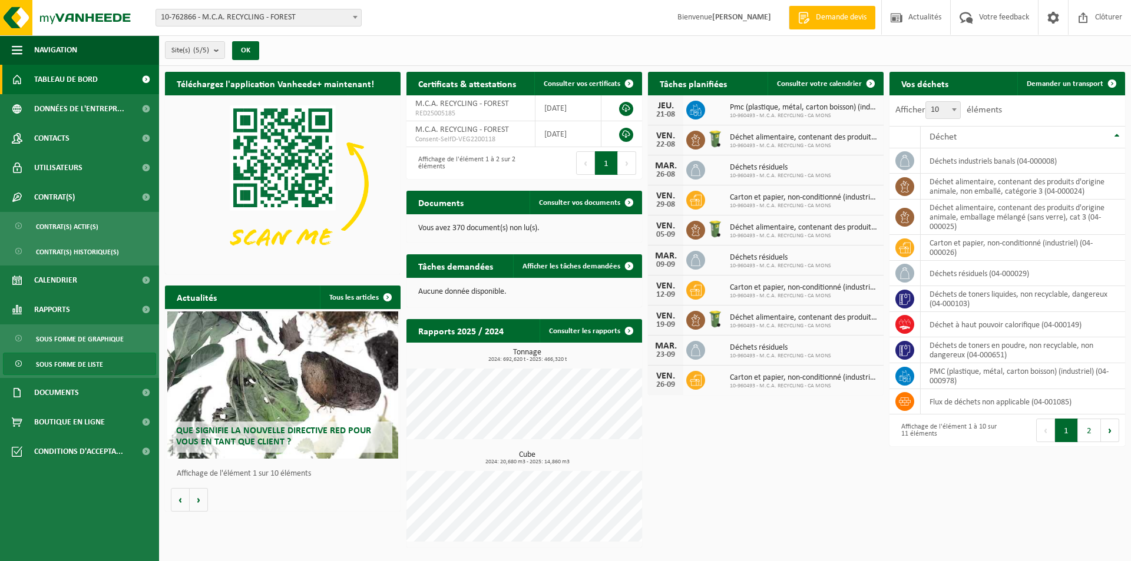
click at [59, 357] on span "Sous forme de liste" at bounding box center [69, 364] width 67 height 22
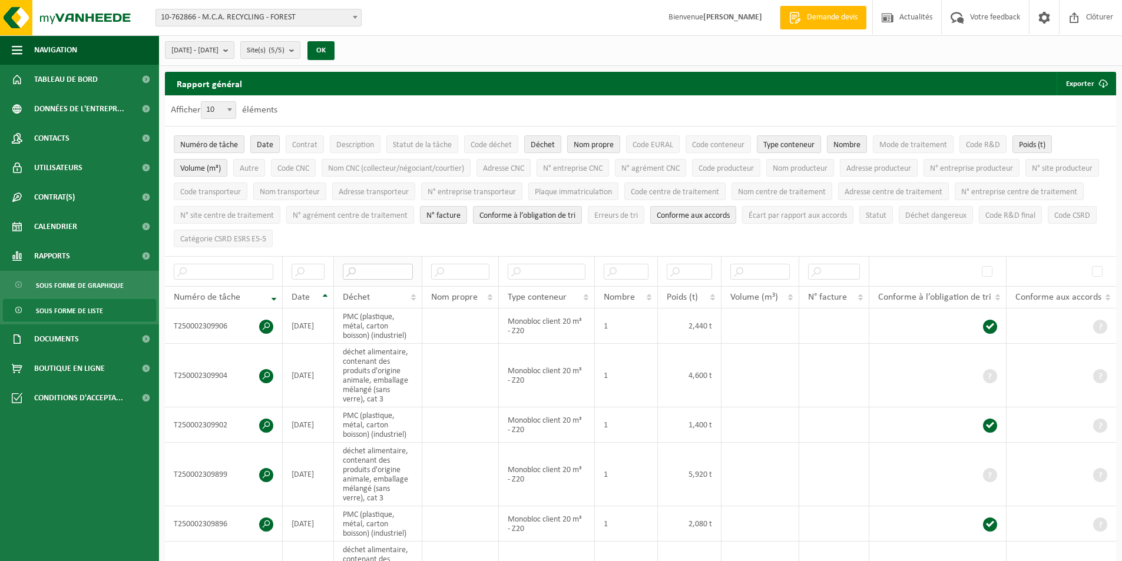
click at [363, 266] on input "text" at bounding box center [378, 272] width 70 height 16
type input "toner"
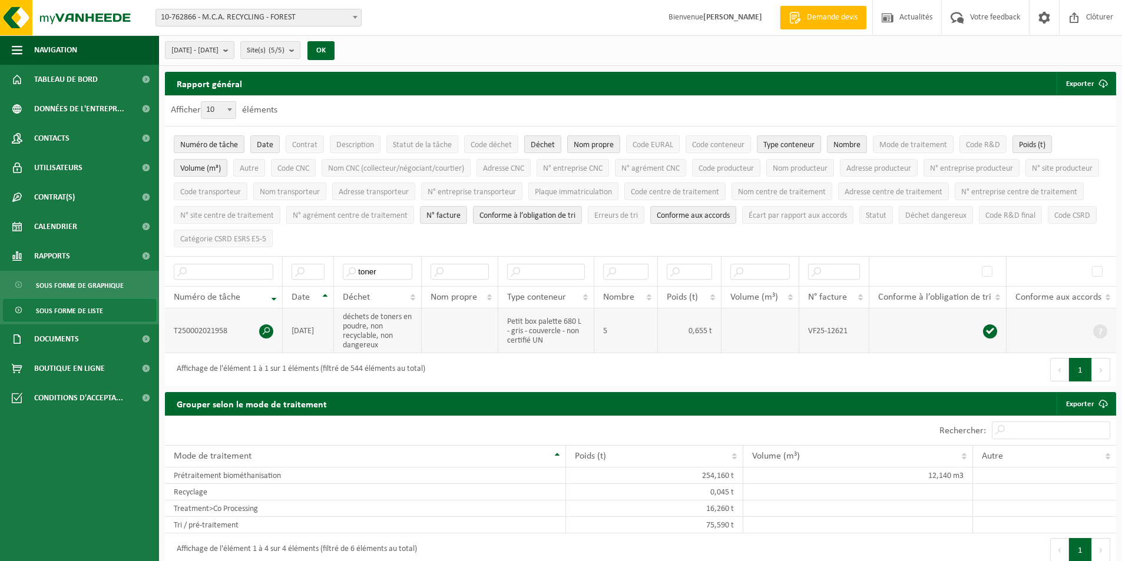
click at [370, 319] on td "déchets de toners en poudre, non recyclable, non dangereux" at bounding box center [377, 331] width 87 height 45
click at [254, 327] on td "T250002021958" at bounding box center [224, 331] width 118 height 45
click at [264, 329] on span at bounding box center [266, 332] width 14 height 14
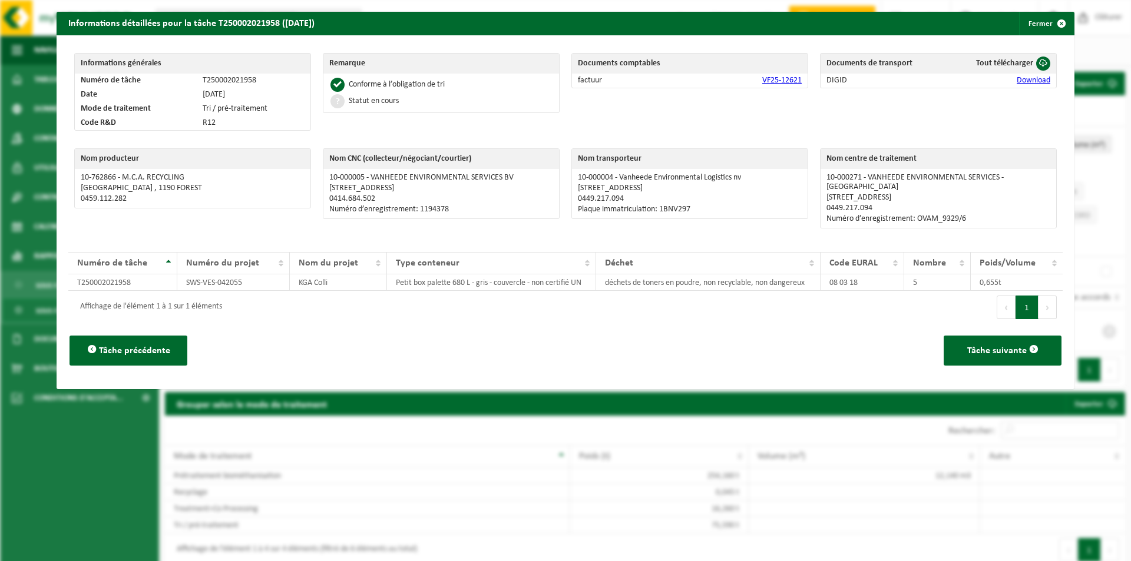
click at [1021, 80] on link "Download" at bounding box center [1034, 80] width 34 height 9
